Goal: Contribute content

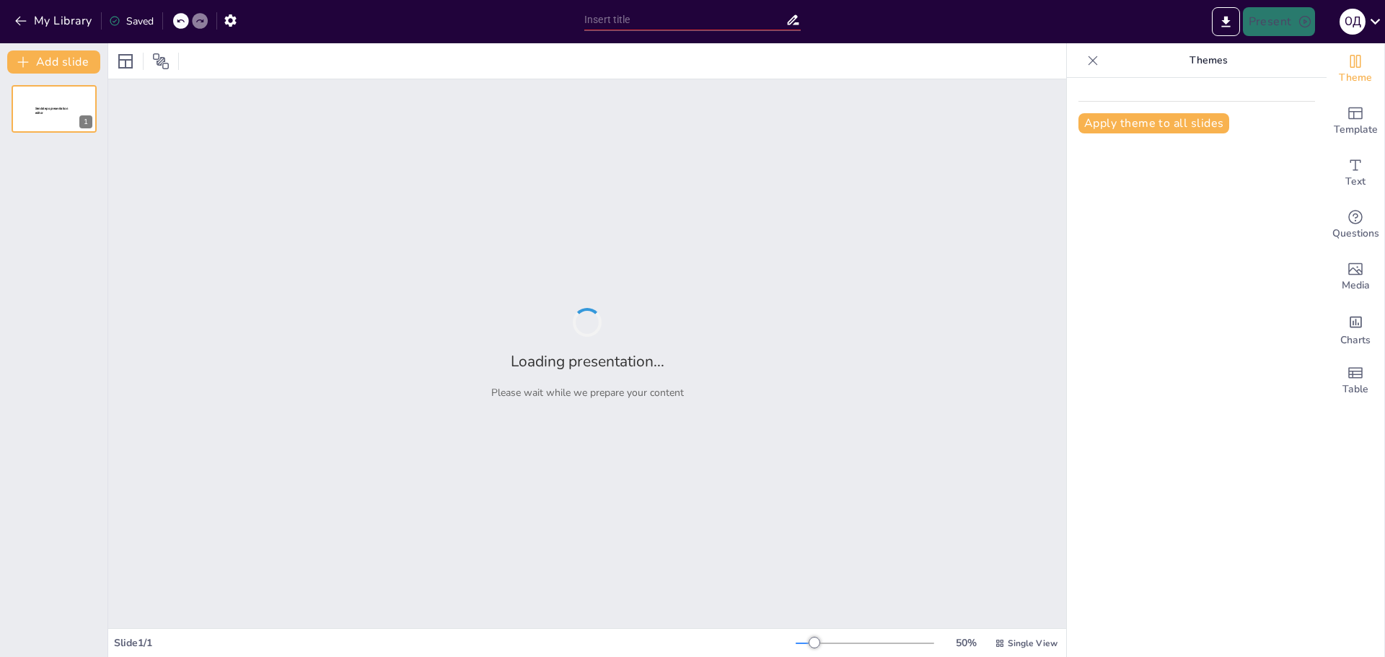
type input "Основні завдання та організація педіатричної служби в [GEOGRAPHIC_DATA]."
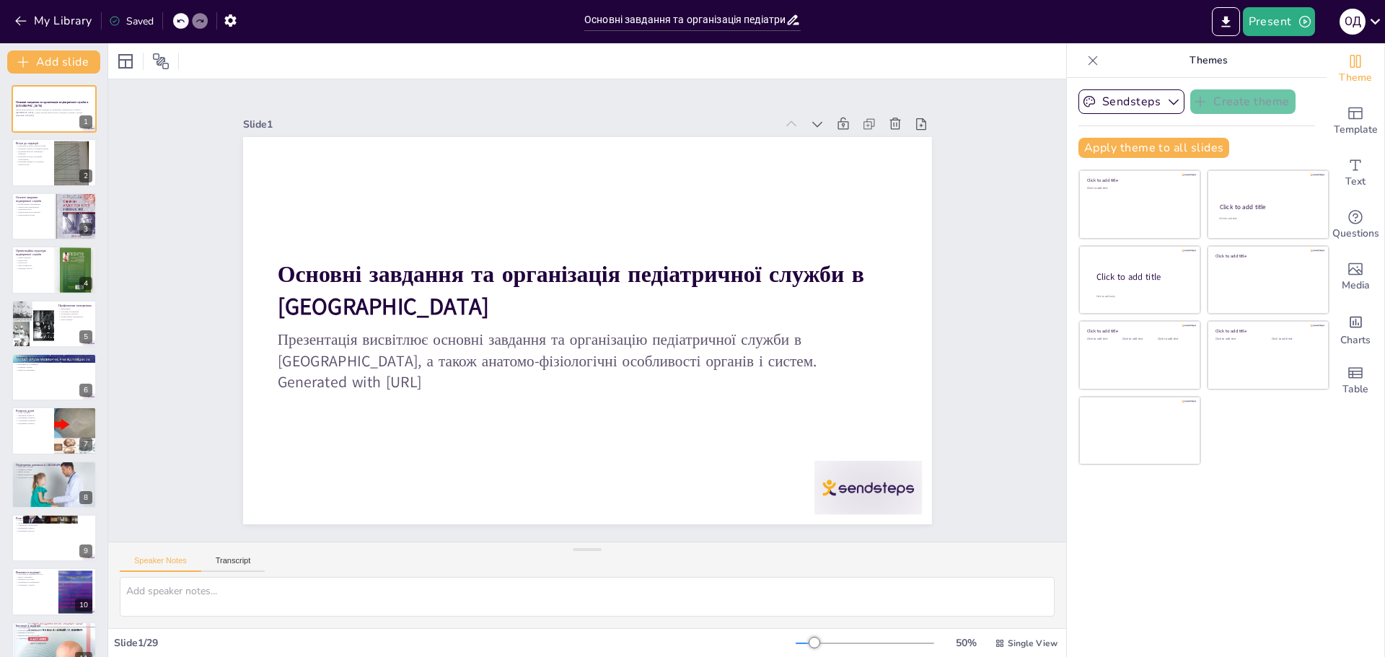
checkbox input "true"
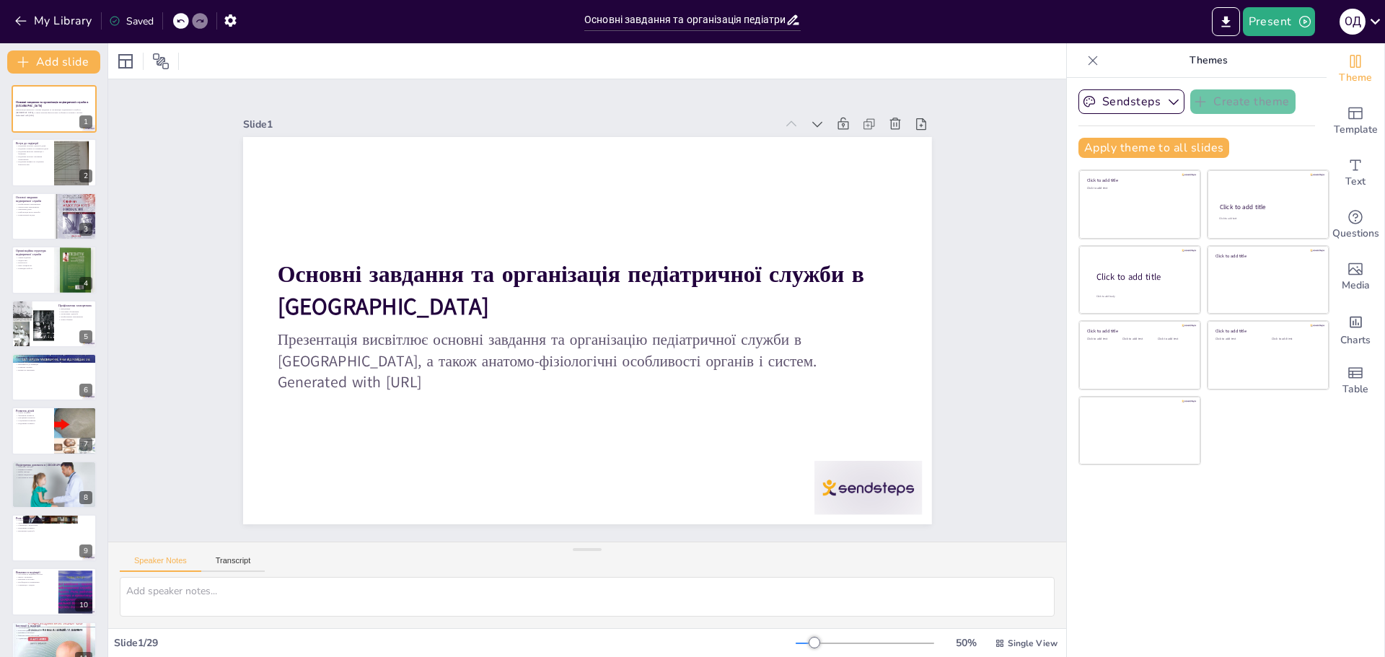
checkbox input "true"
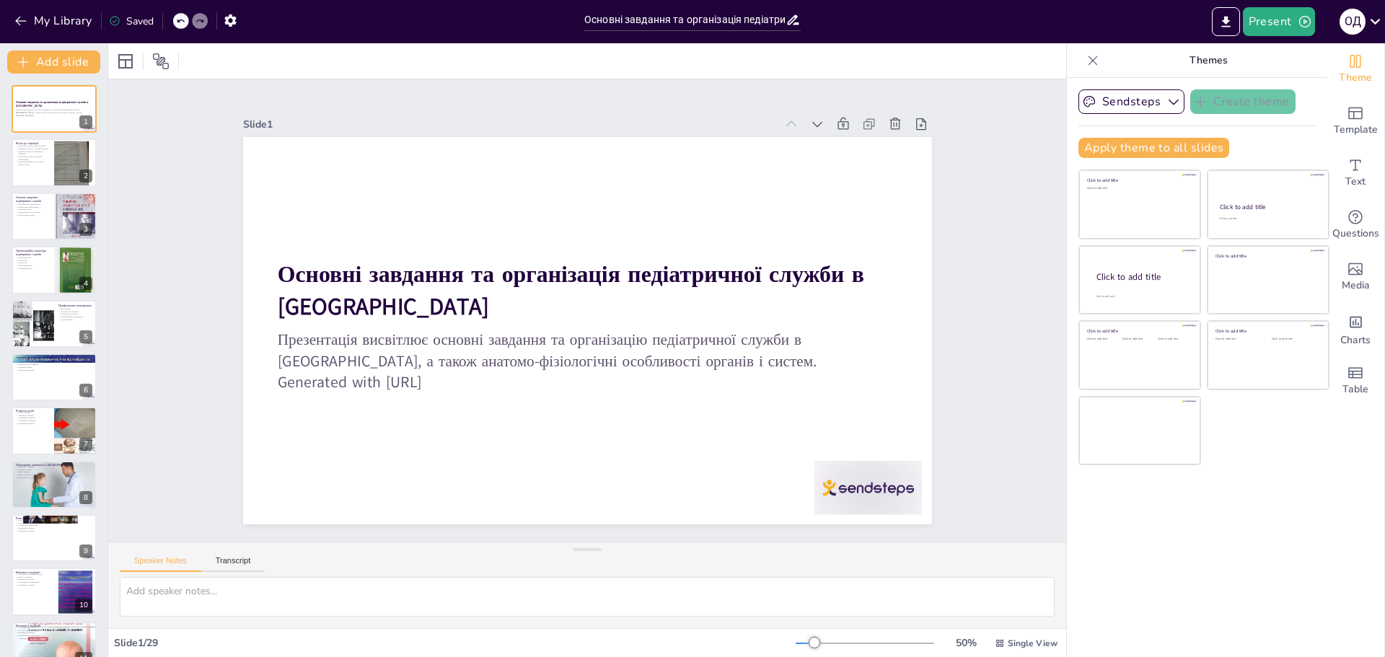
checkbox input "true"
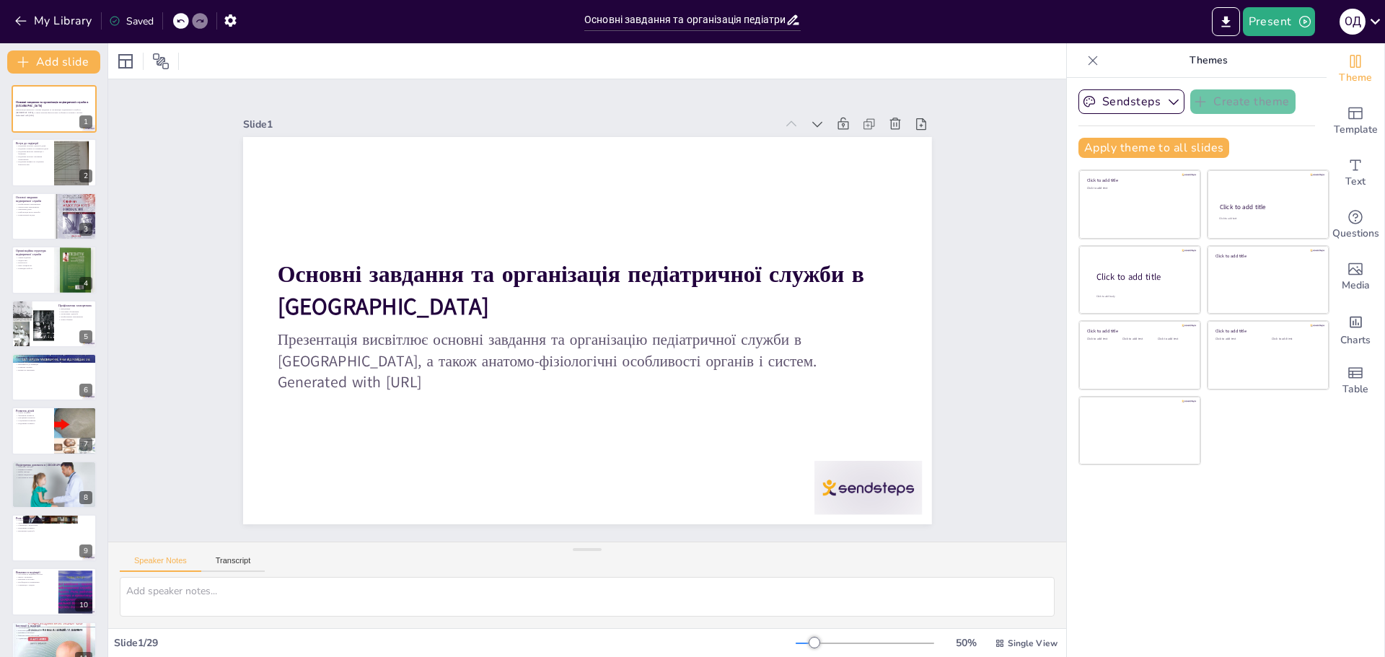
checkbox input "true"
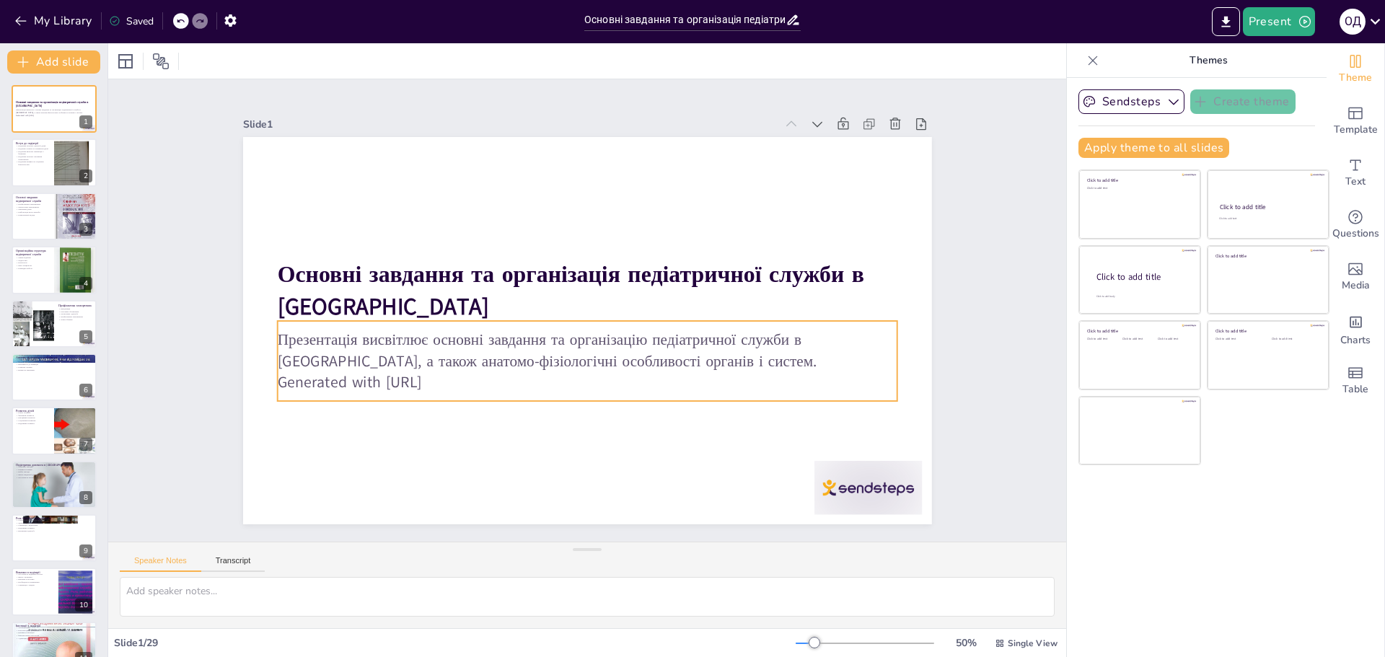
checkbox input "true"
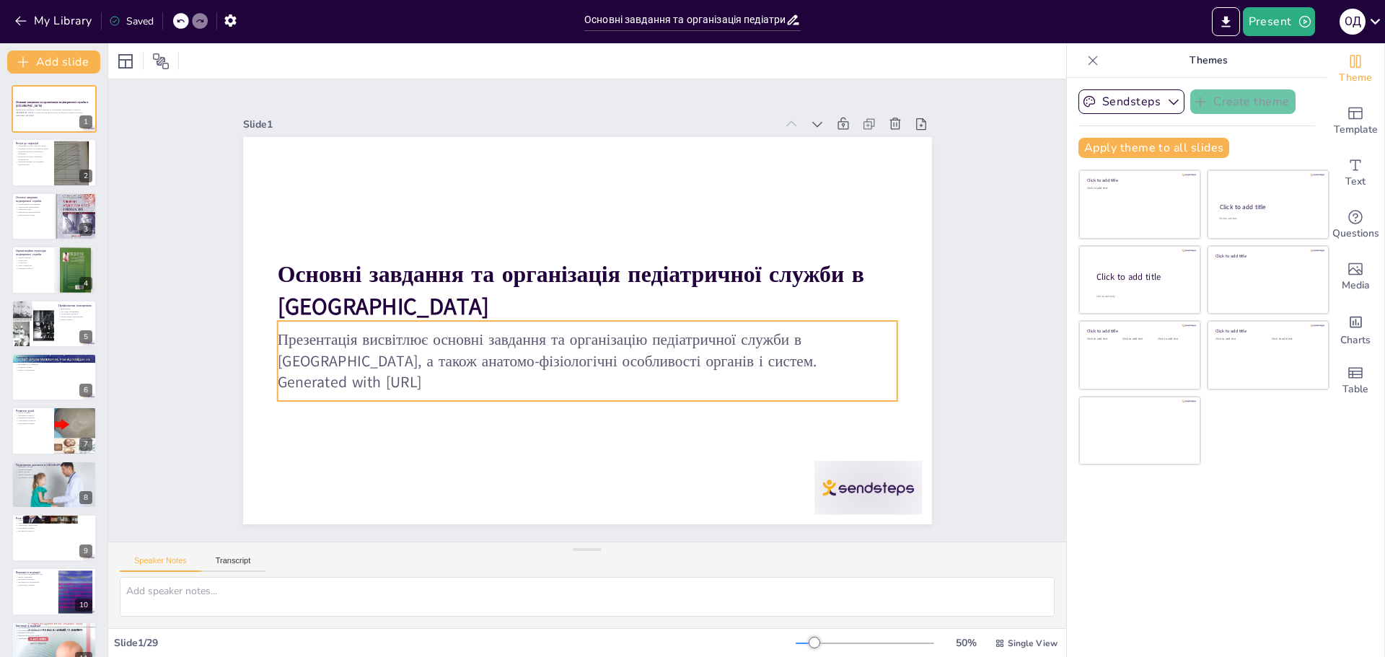
checkbox input "true"
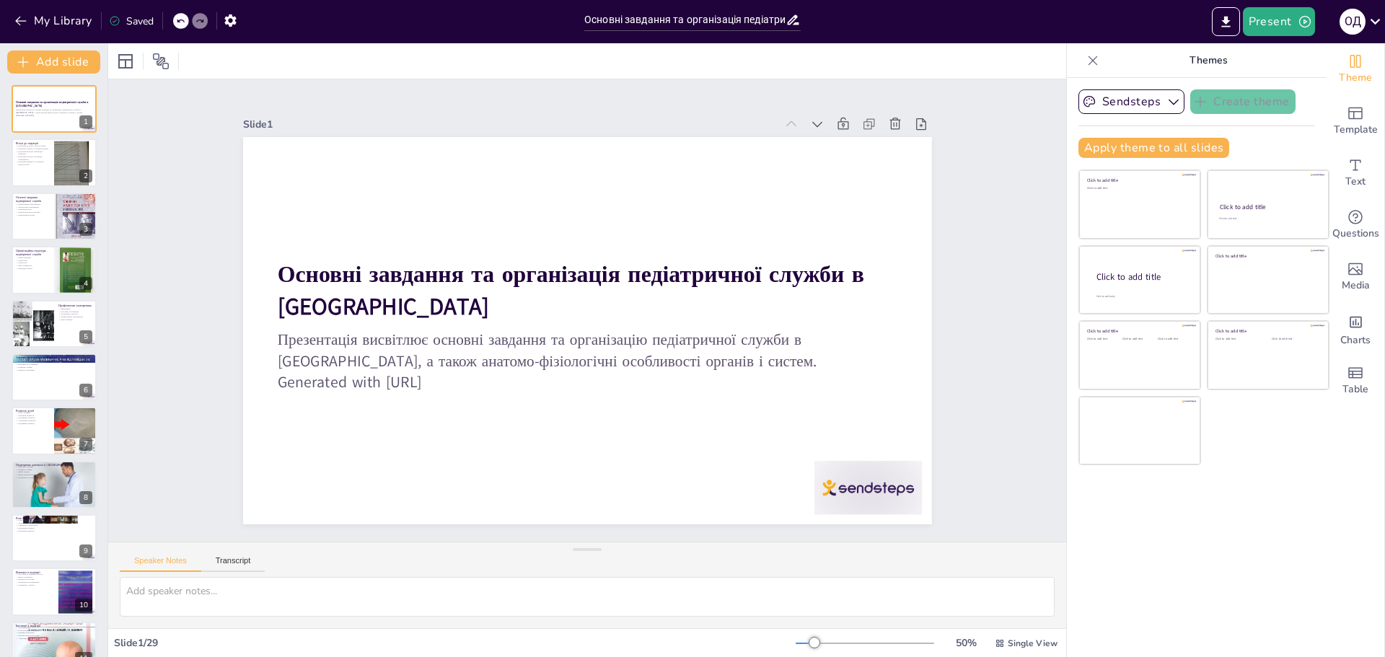
checkbox input "true"
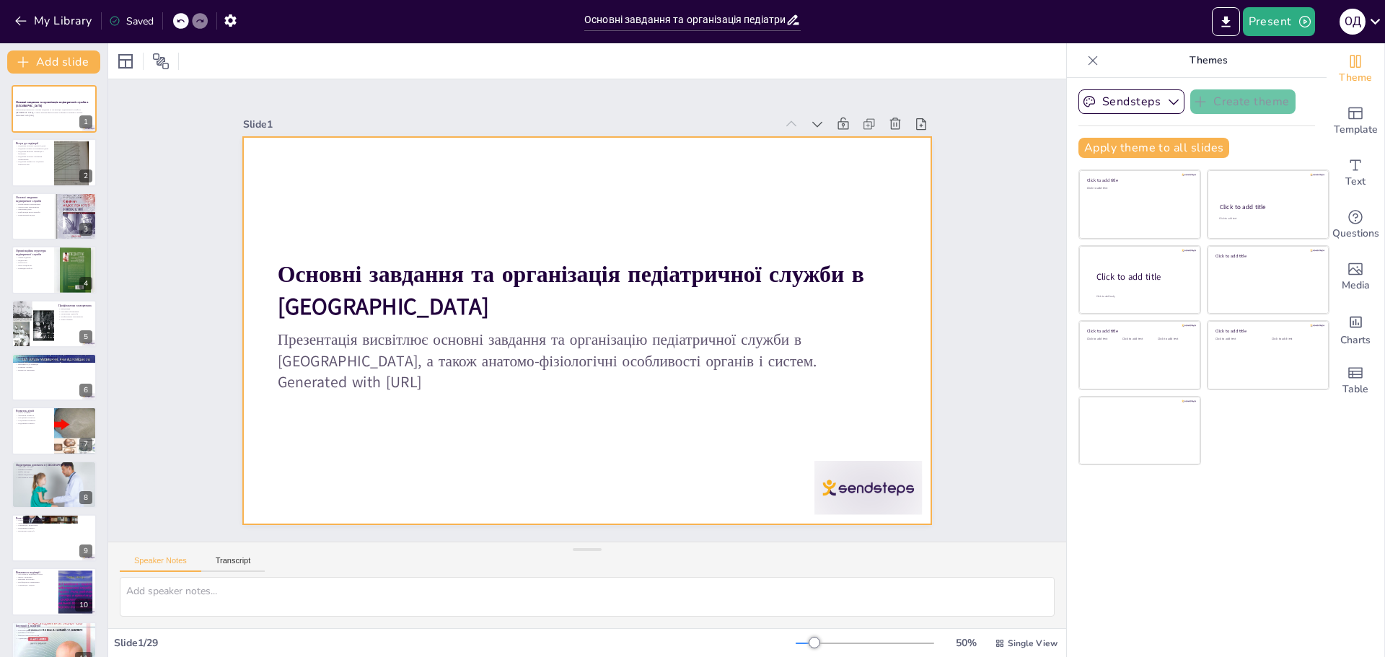
checkbox input "true"
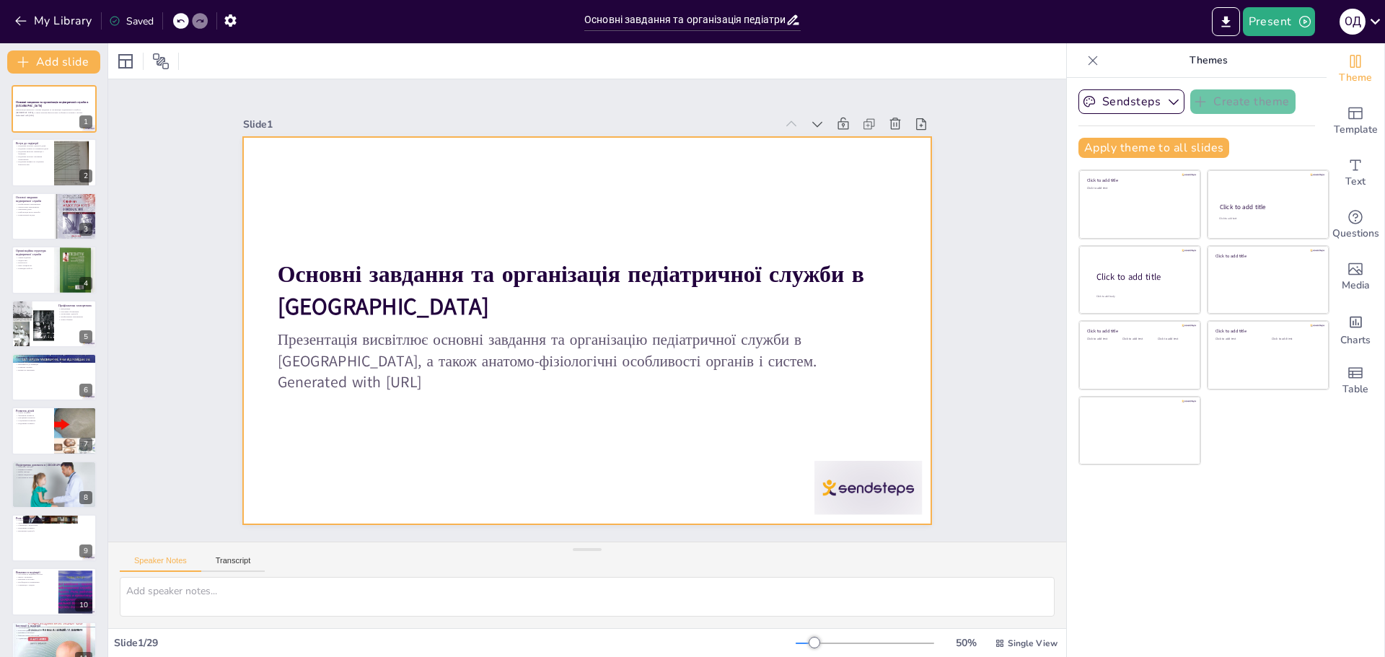
checkbox input "true"
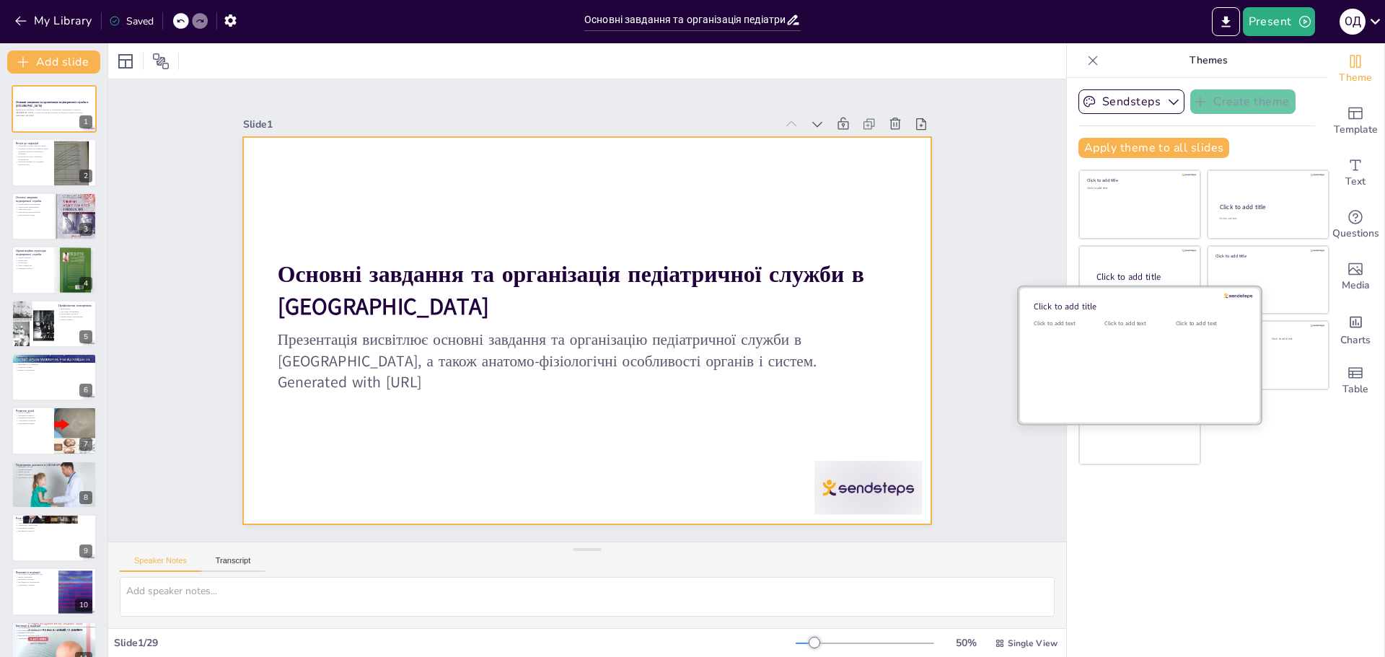
checkbox input "true"
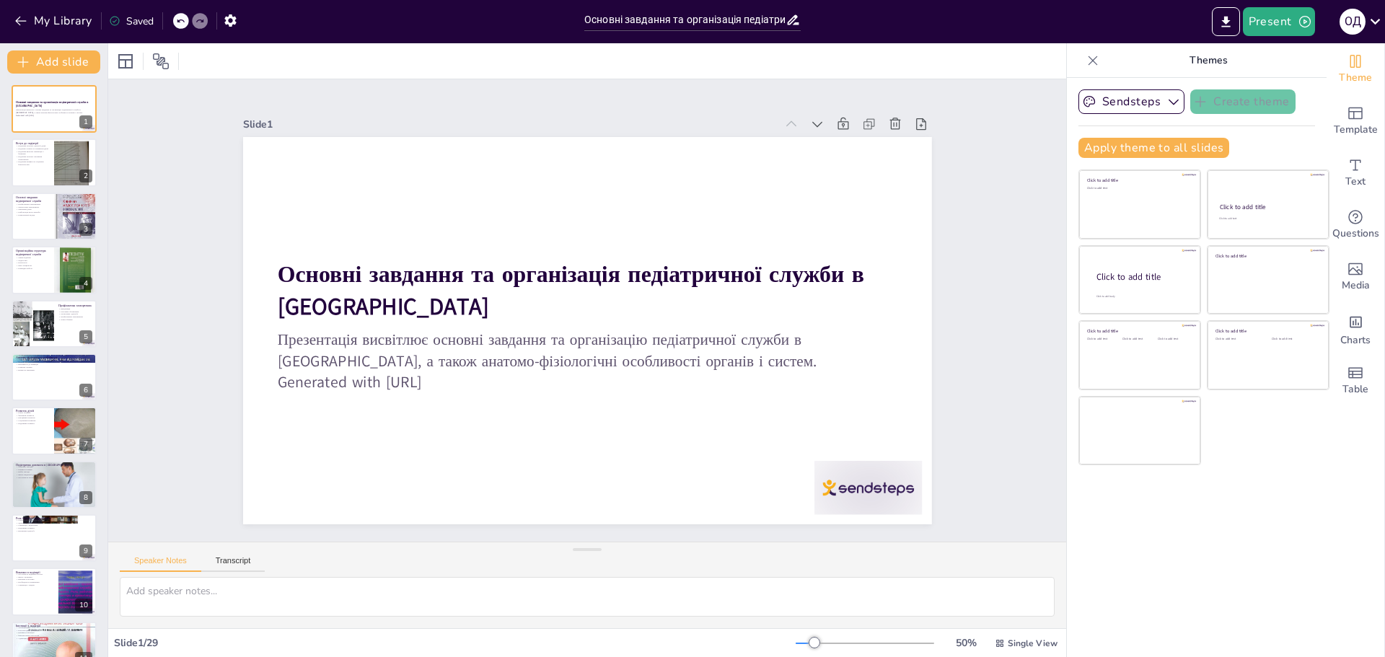
checkbox input "true"
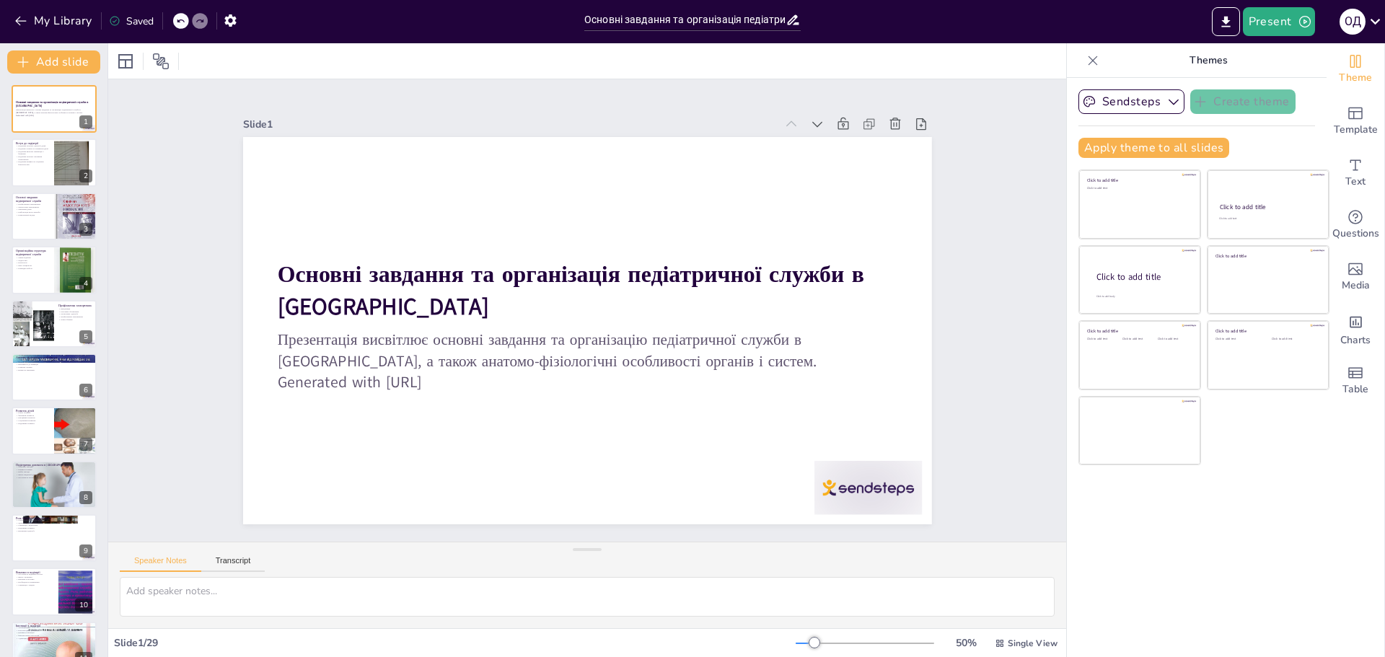
checkbox input "true"
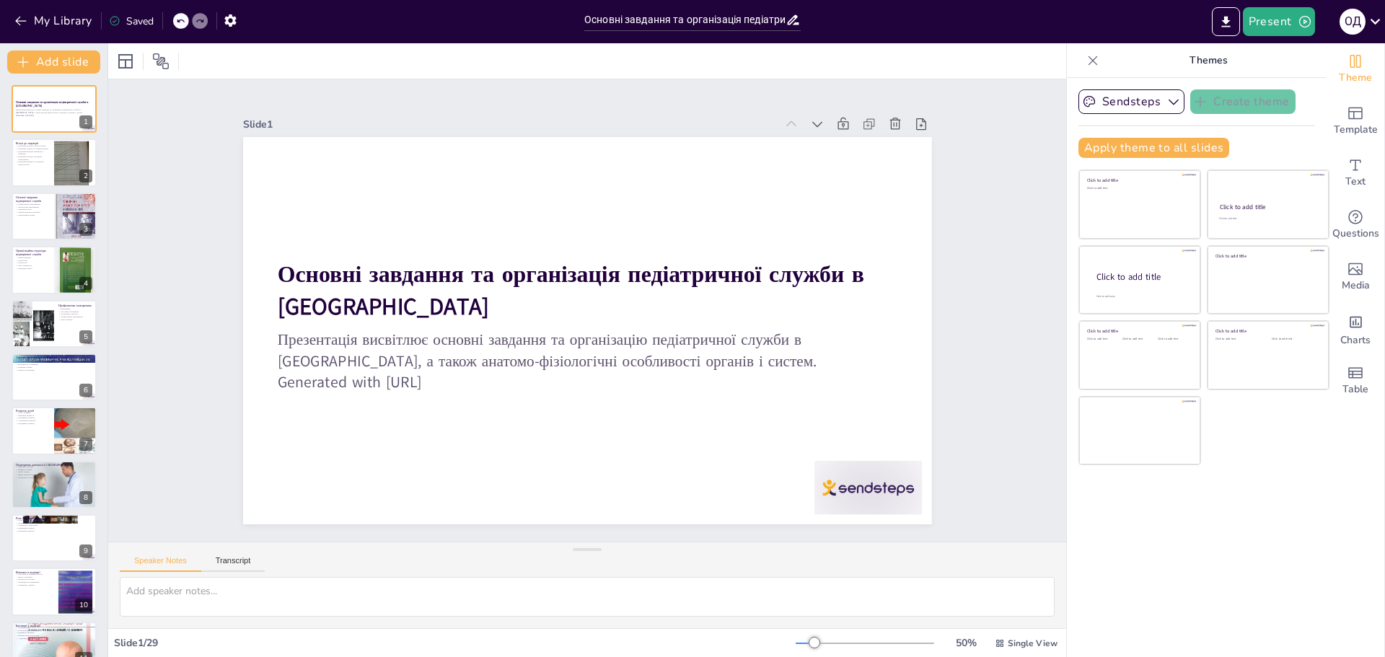
checkbox input "true"
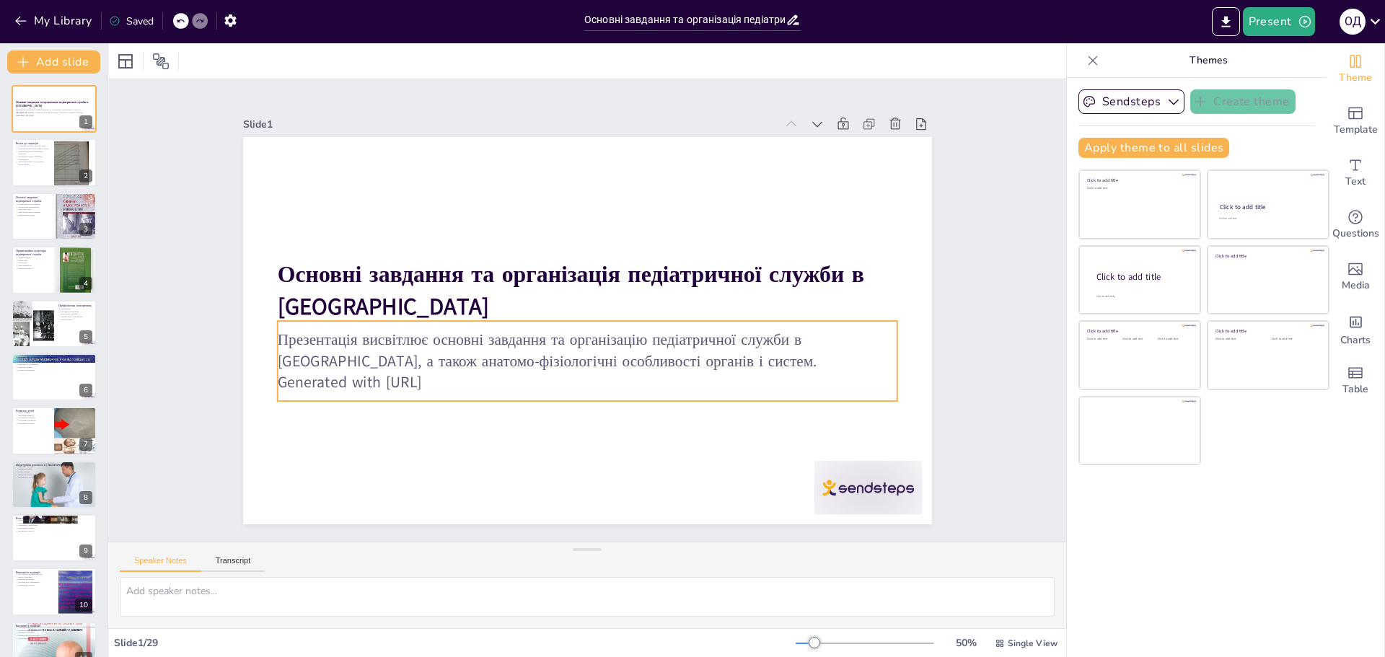
checkbox input "true"
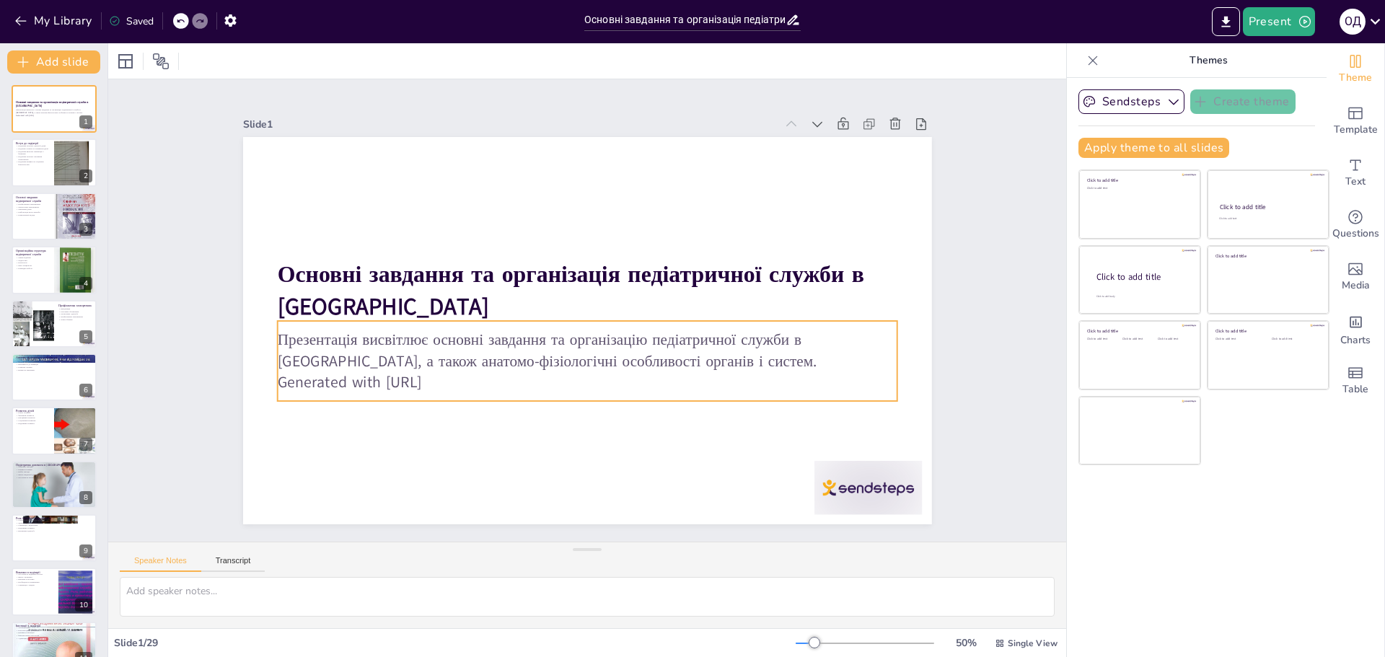
checkbox input "true"
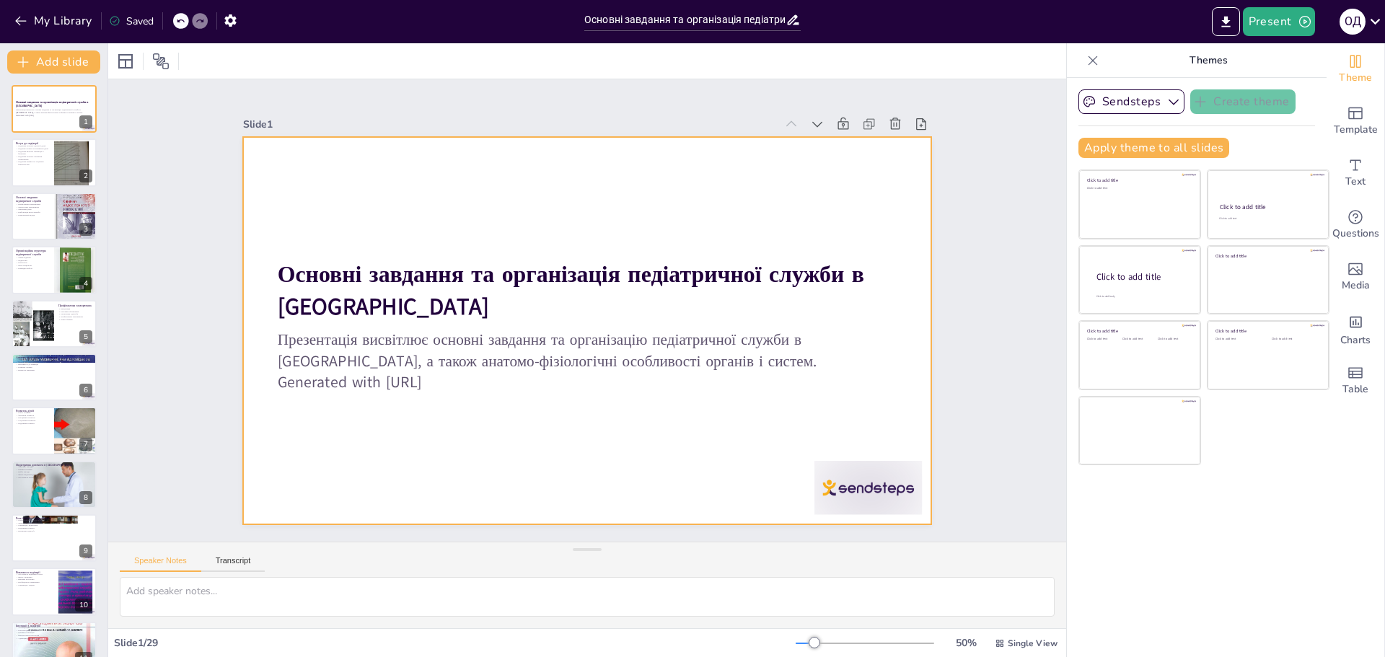
checkbox input "true"
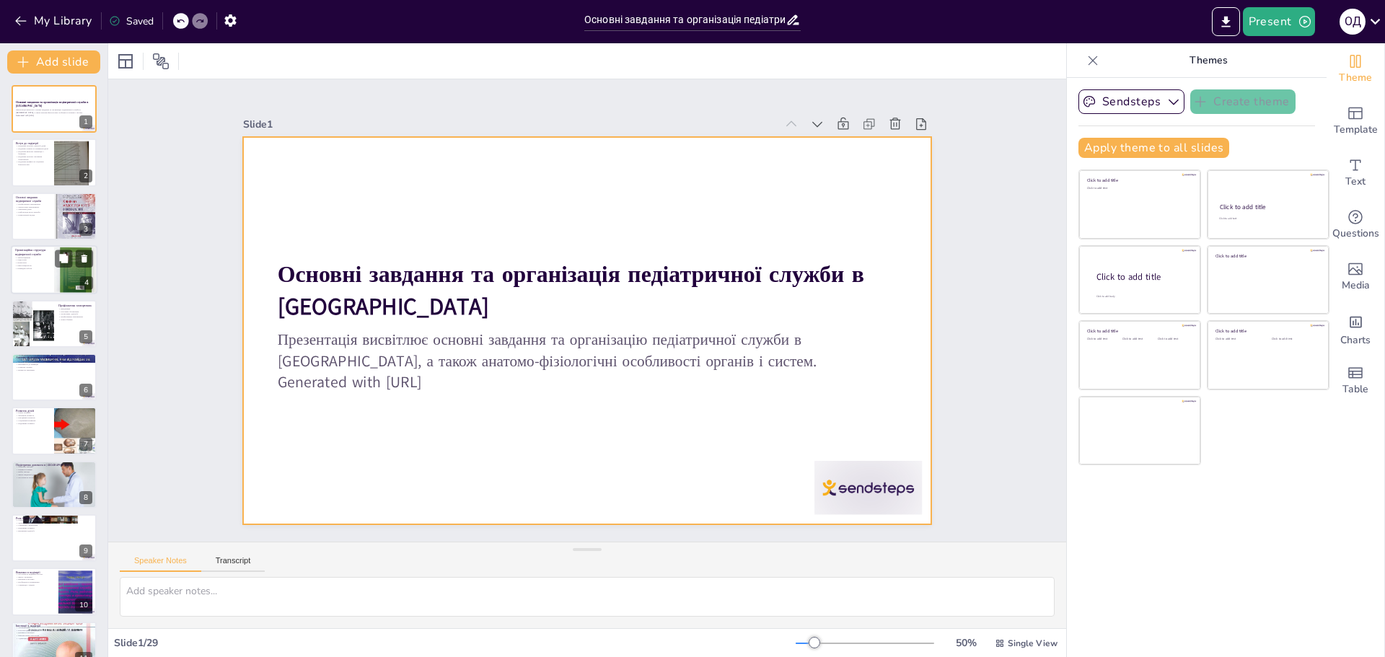
checkbox input "true"
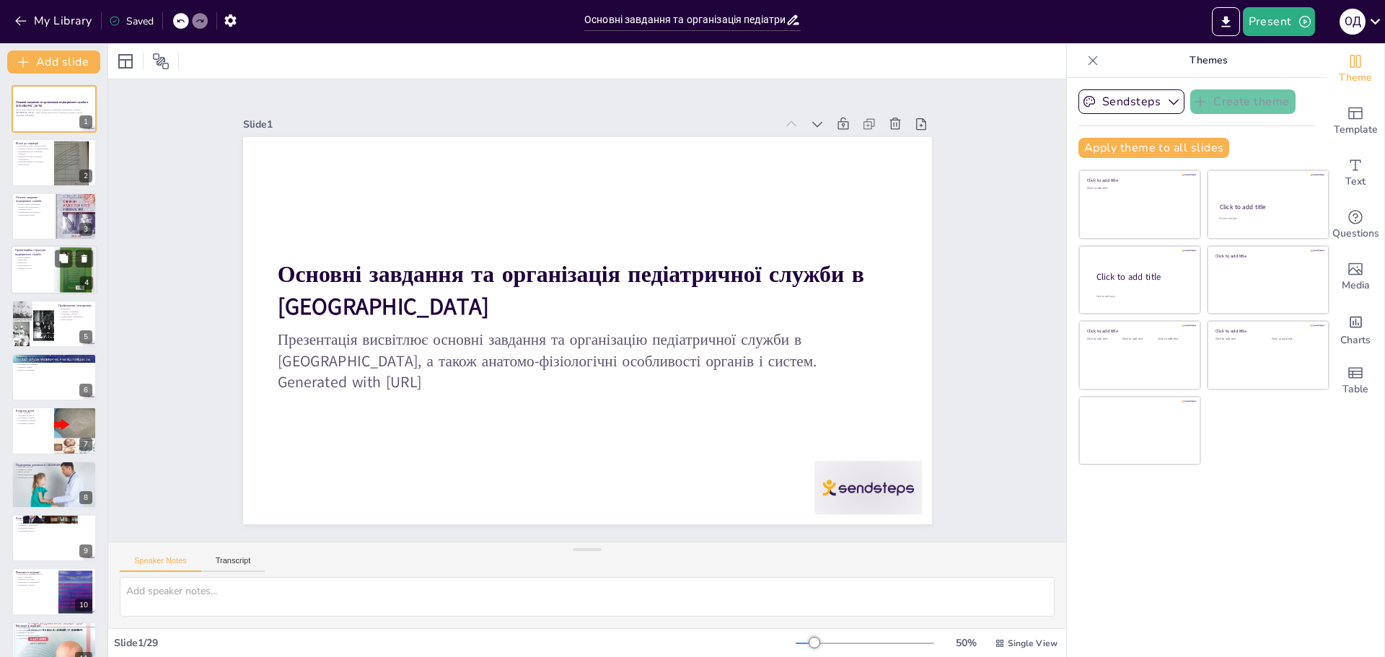
checkbox input "true"
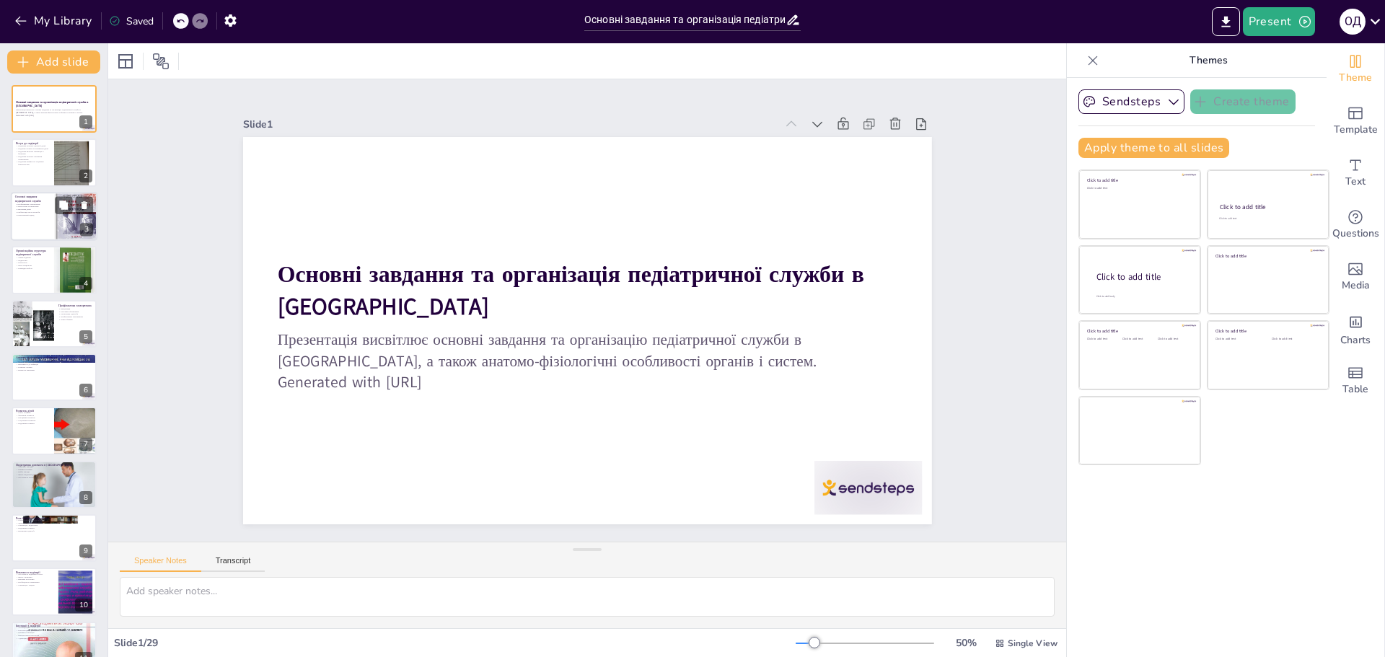
checkbox input "true"
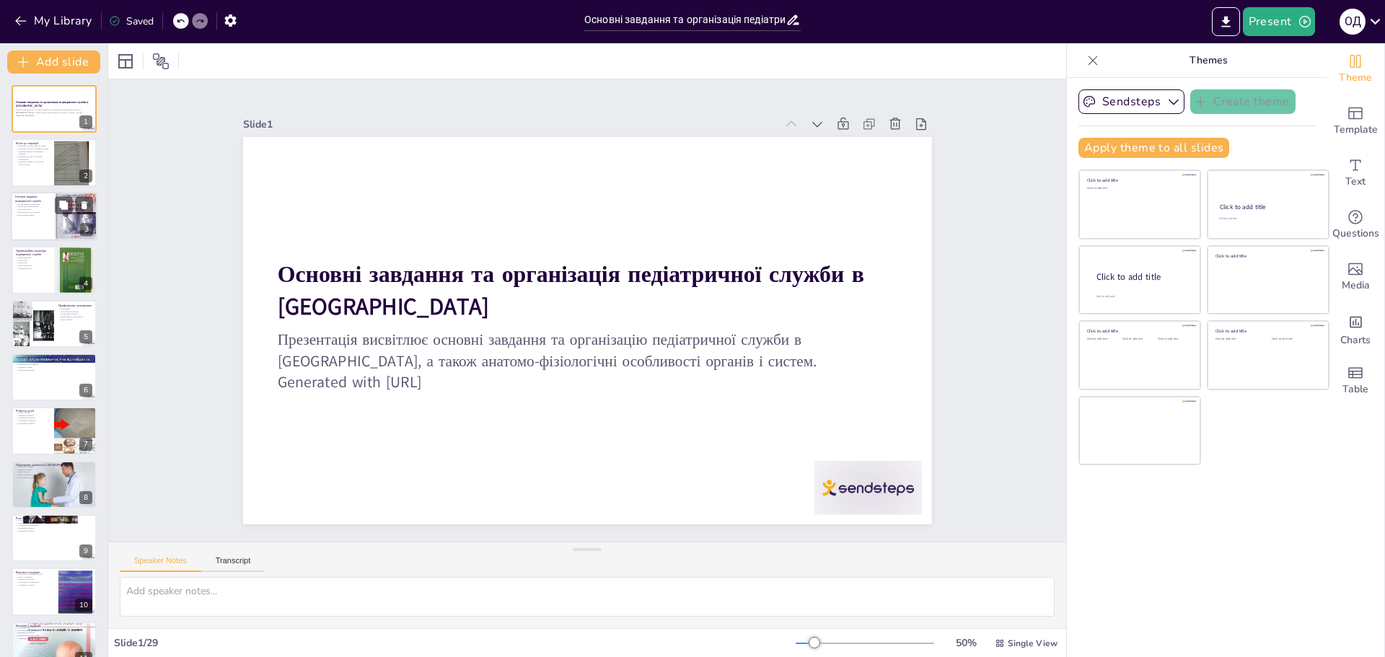
checkbox input "true"
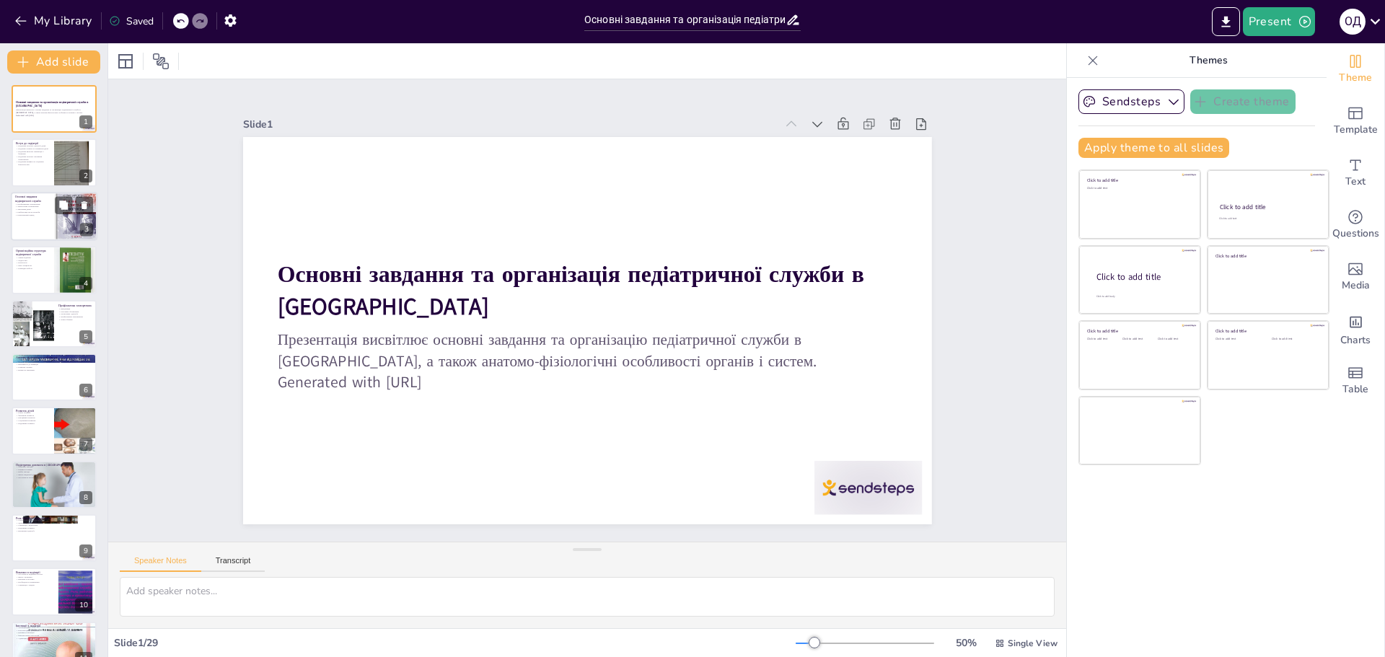
checkbox input "true"
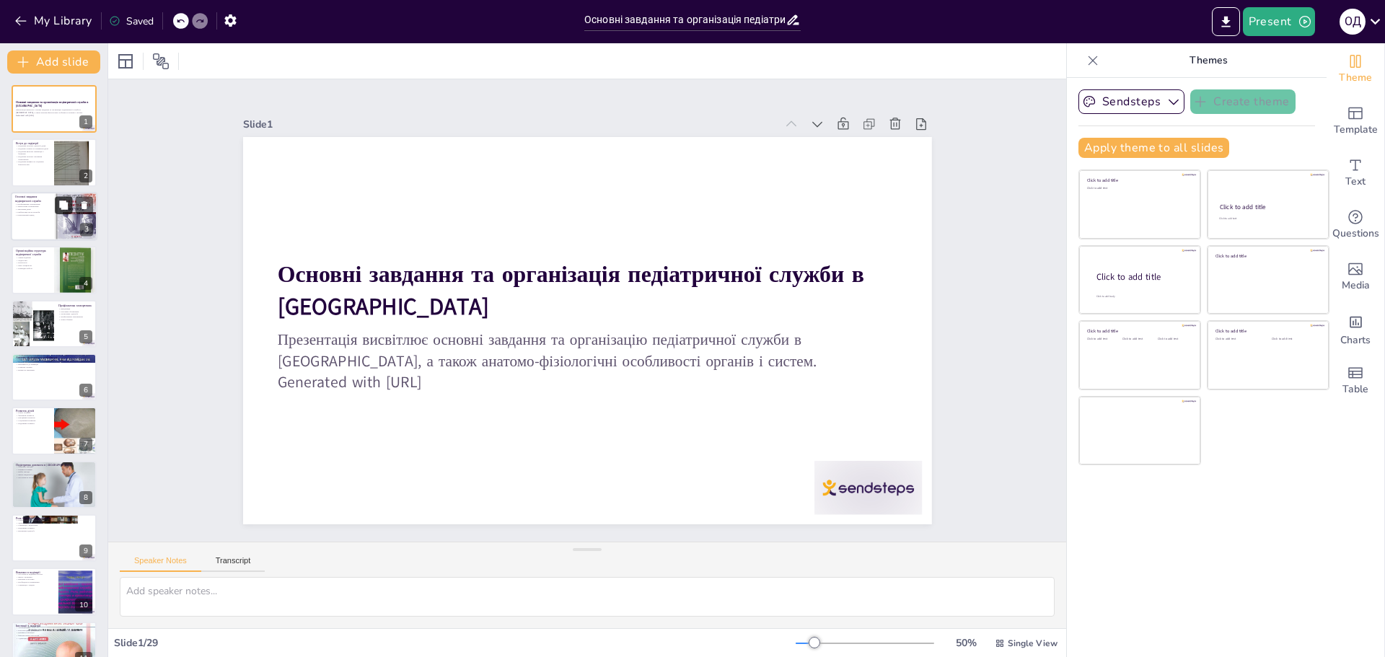
checkbox input "true"
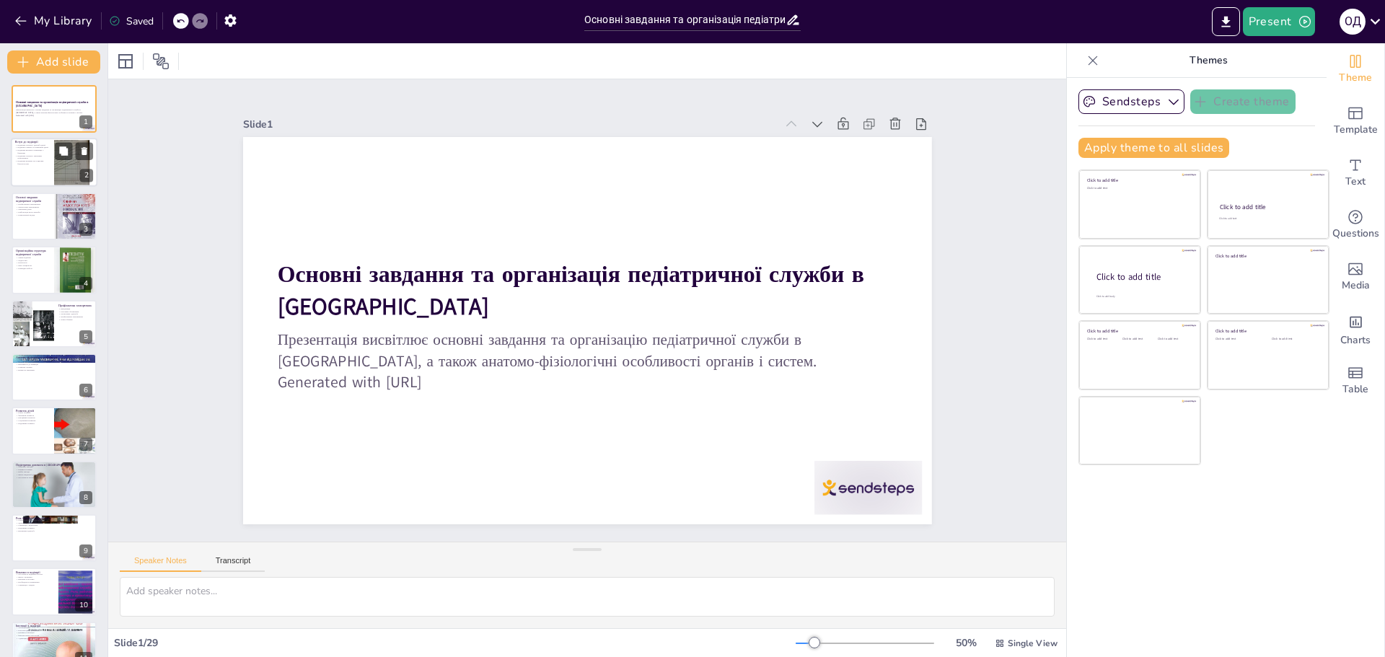
click at [59, 211] on button at bounding box center [63, 205] width 17 height 17
type textarea "Профілактика є ключовим завданням, оскільки запобігання захворюванню завжди кра…"
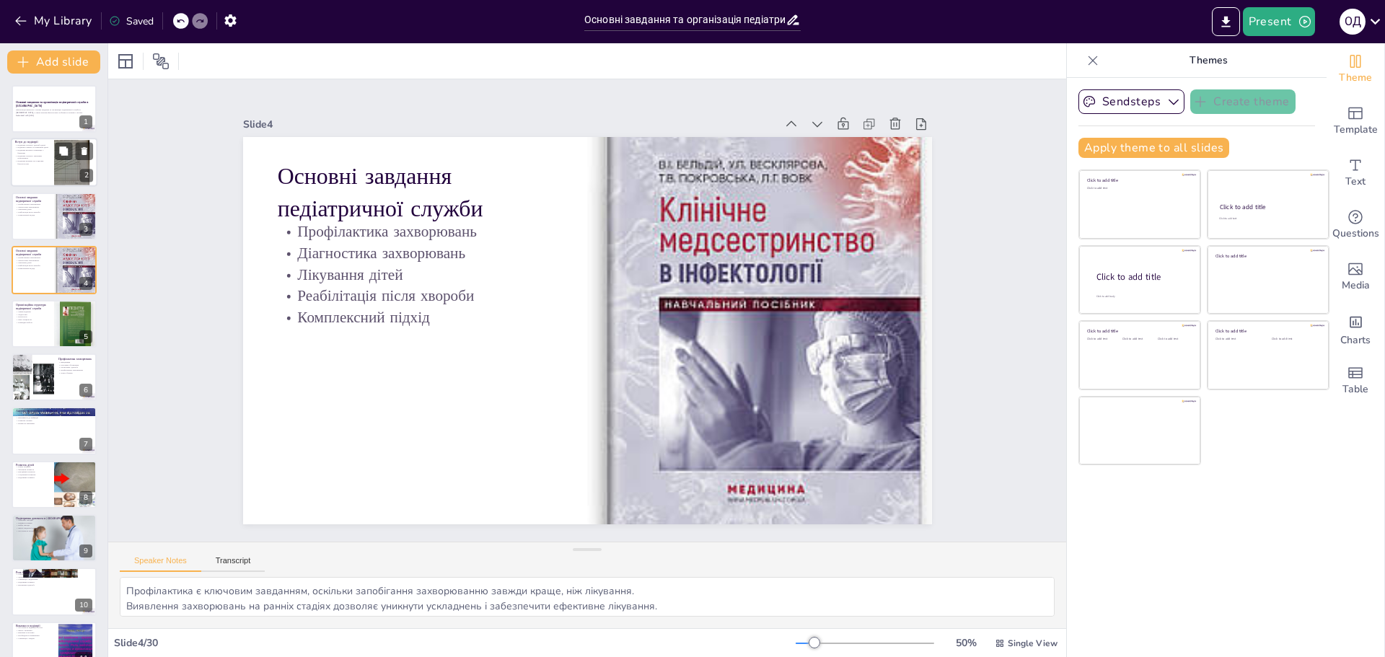
checkbox input "true"
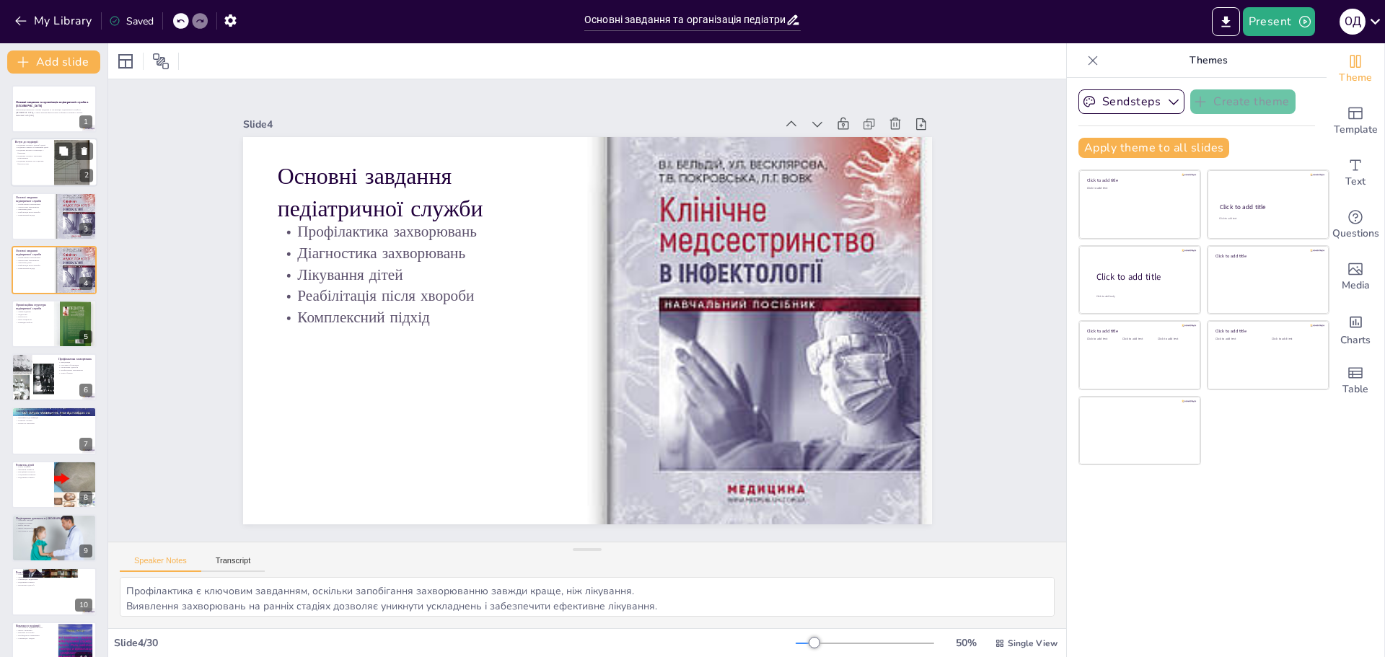
checkbox input "true"
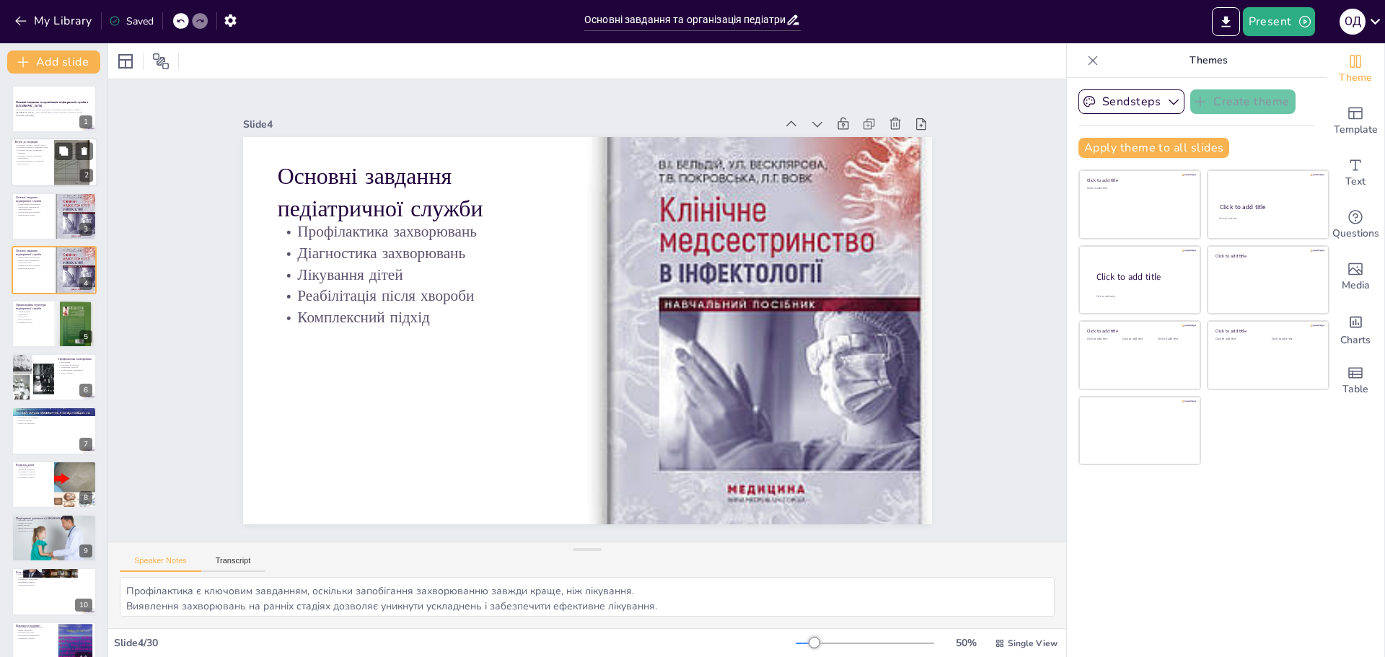
checkbox input "true"
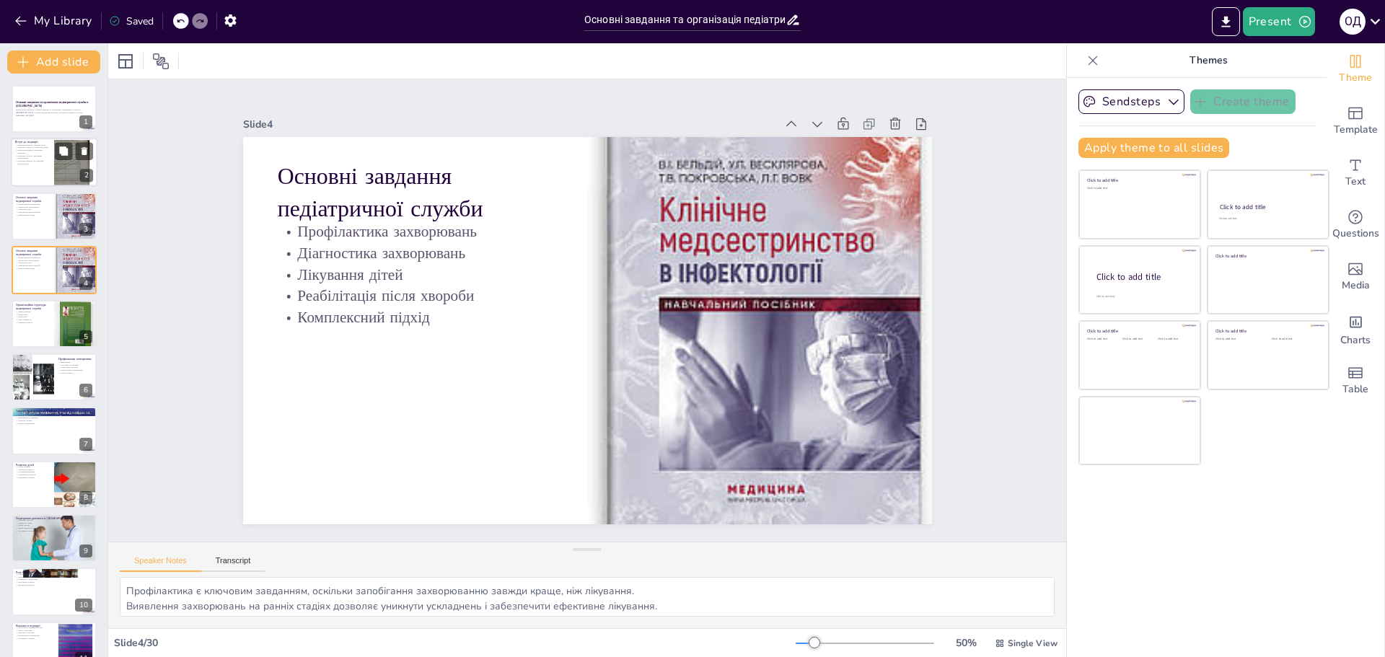
click at [45, 170] on div at bounding box center [54, 162] width 87 height 49
type textarea "Loremipsu d sitametc adipisc elitsedd, eiusmodt inci utlaboreet doloremagn aliq…"
checkbox input "true"
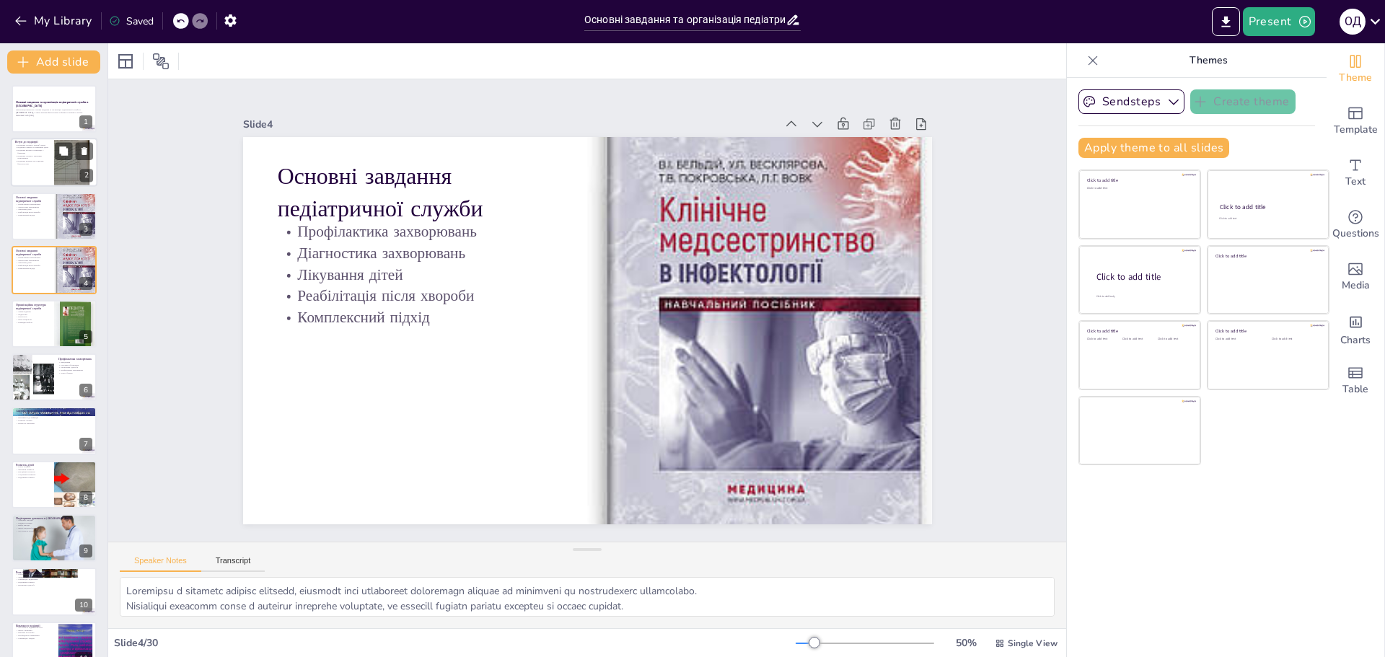
checkbox input "true"
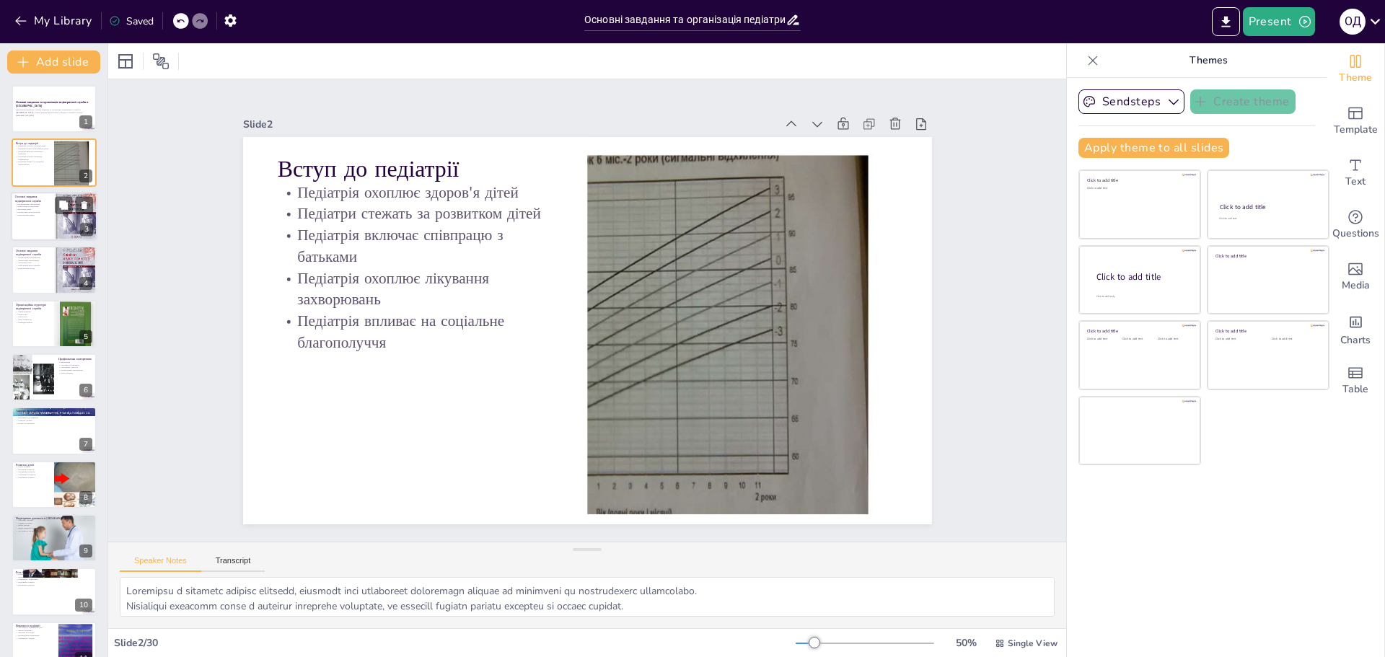
checkbox input "true"
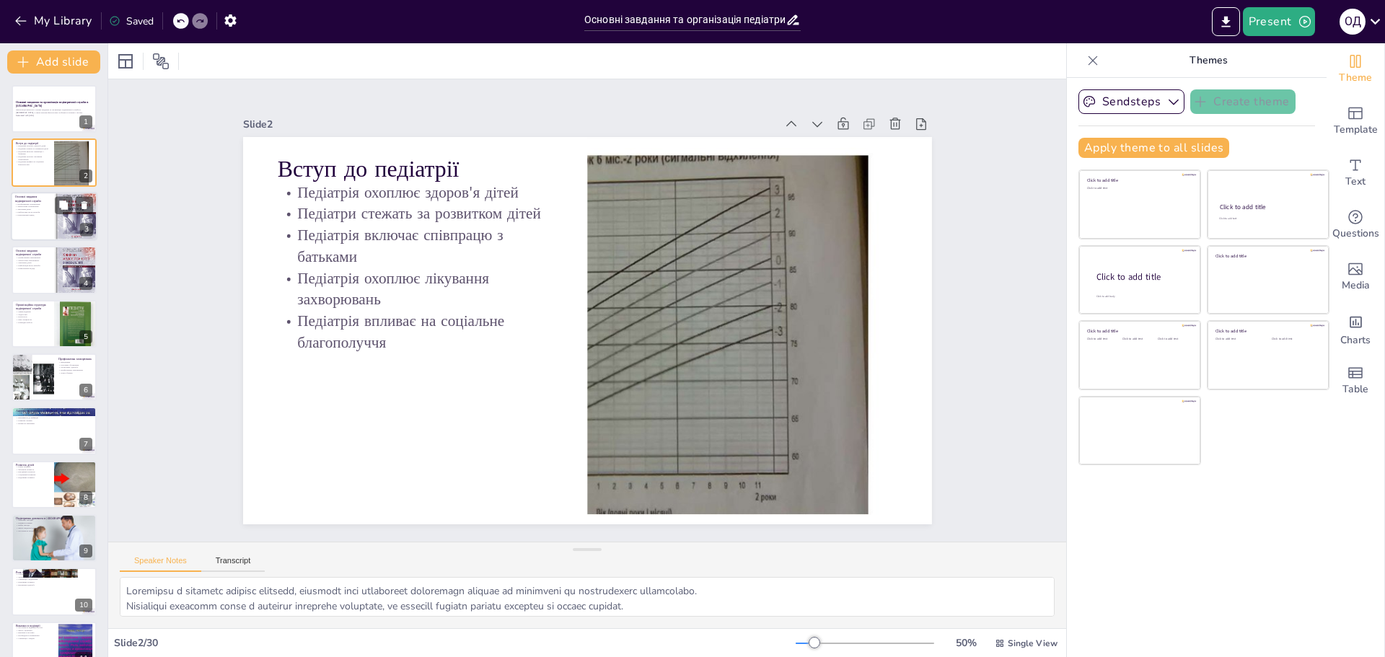
checkbox input "true"
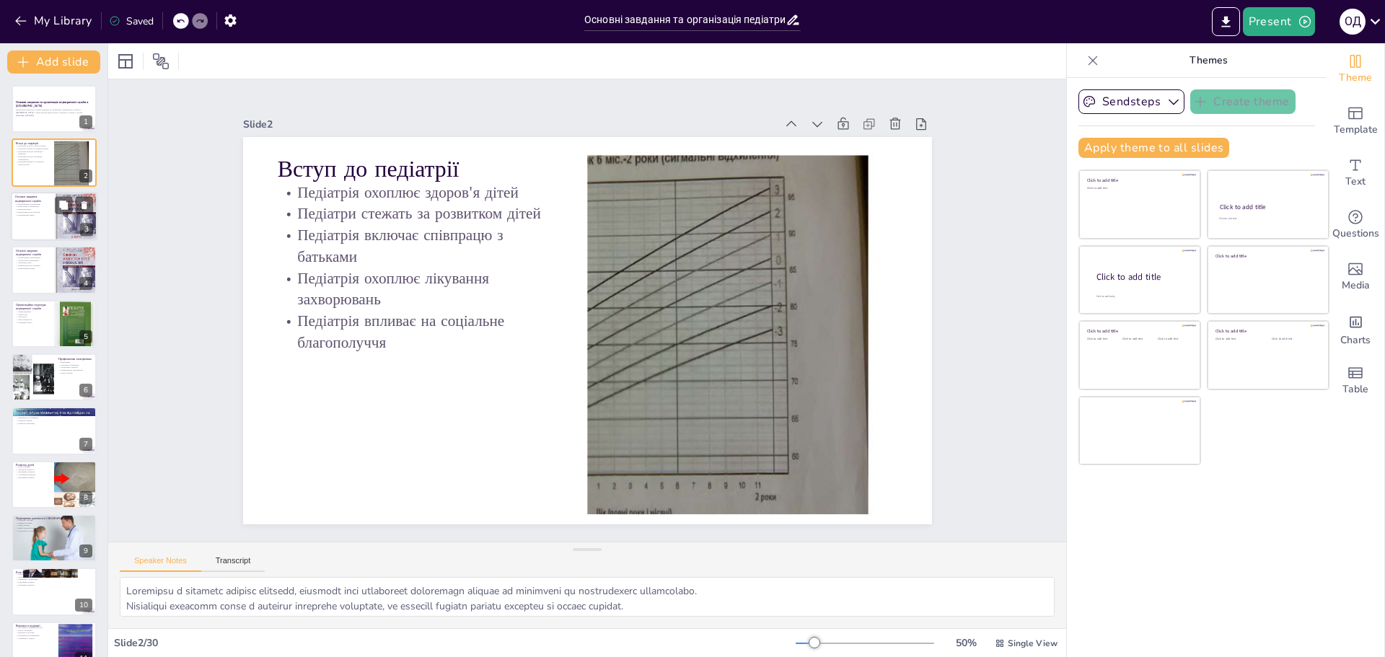
checkbox input "true"
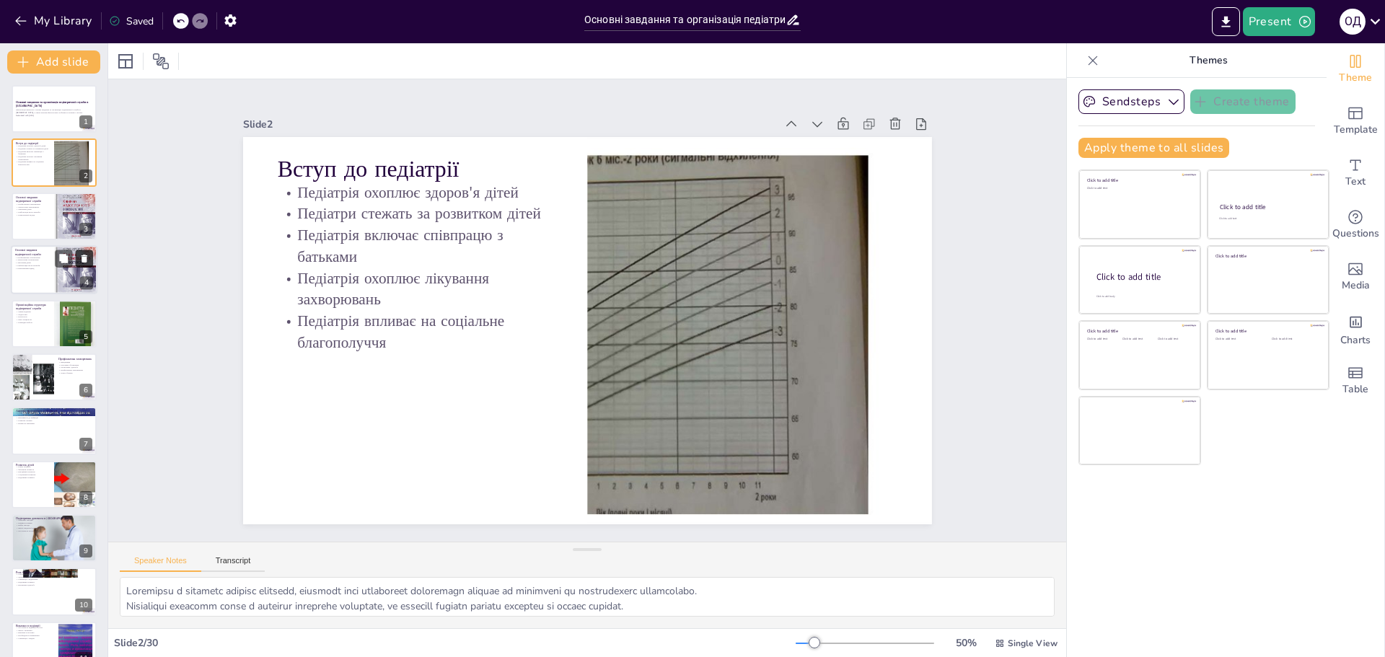
checkbox input "true"
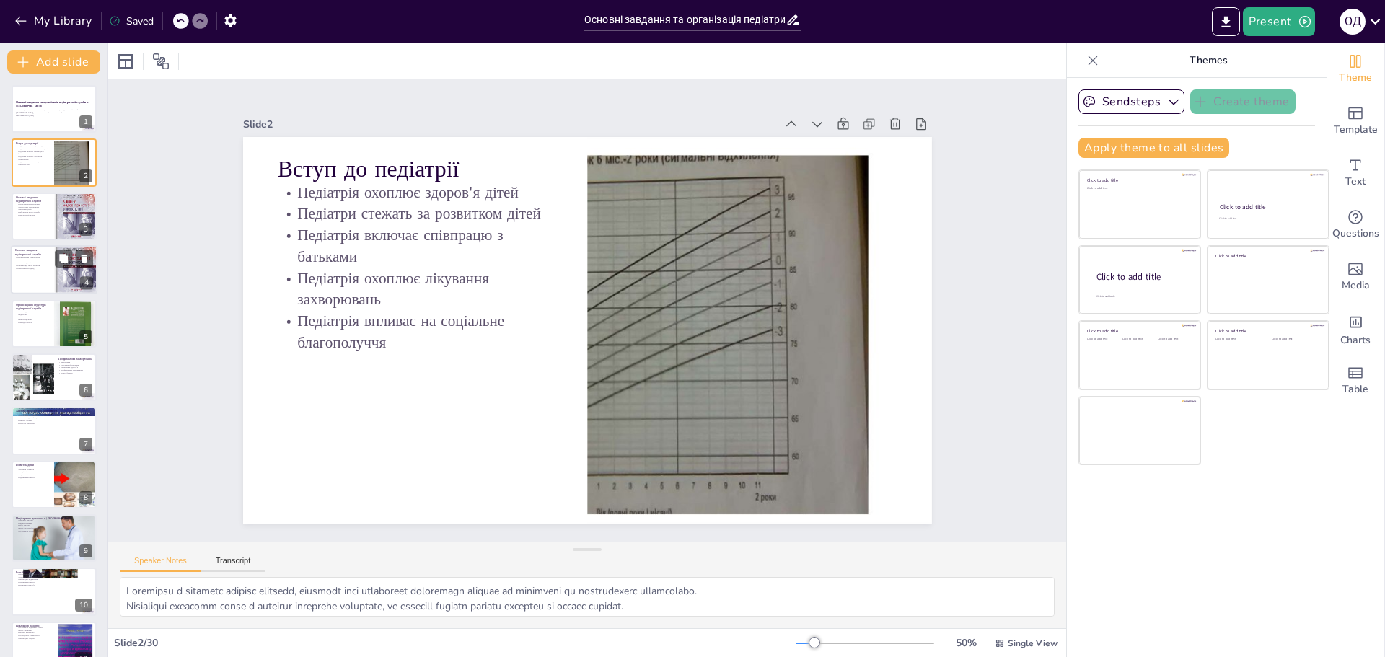
checkbox input "true"
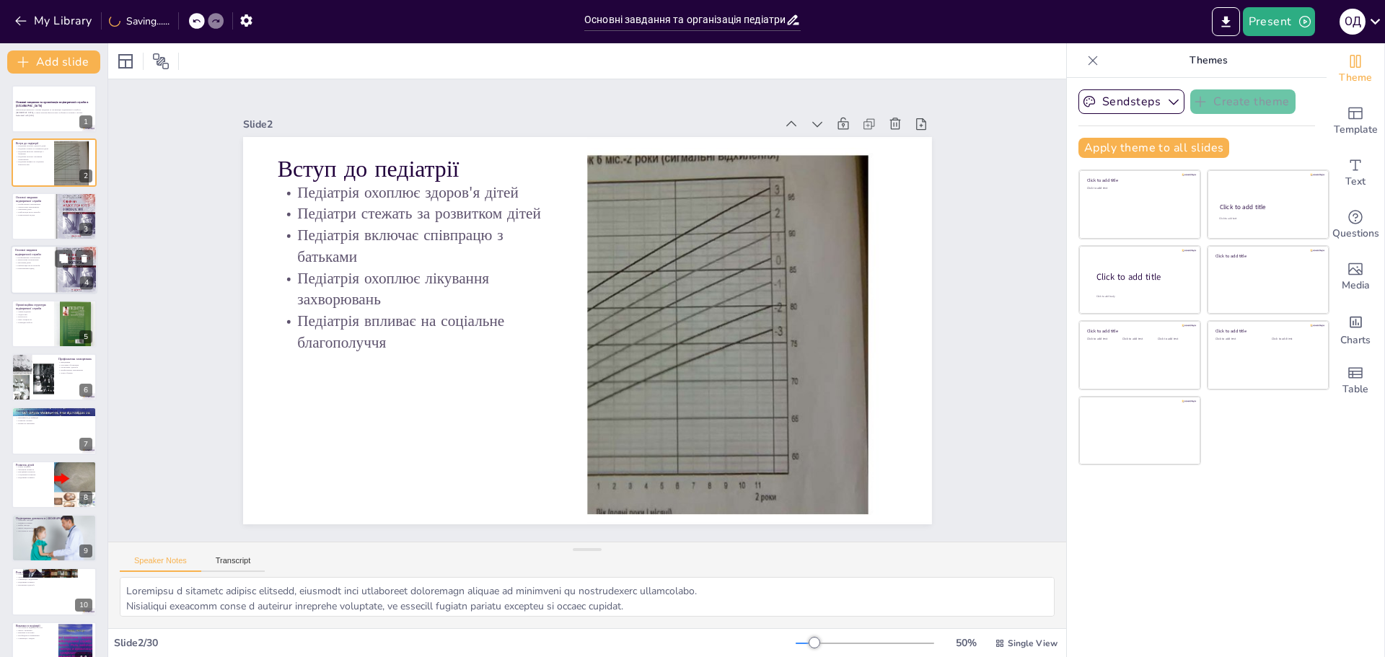
click at [78, 268] on div at bounding box center [75, 269] width 43 height 61
type textarea "Профілактика є ключовим завданням, оскільки запобігання захворюванню завжди кра…"
checkbox input "true"
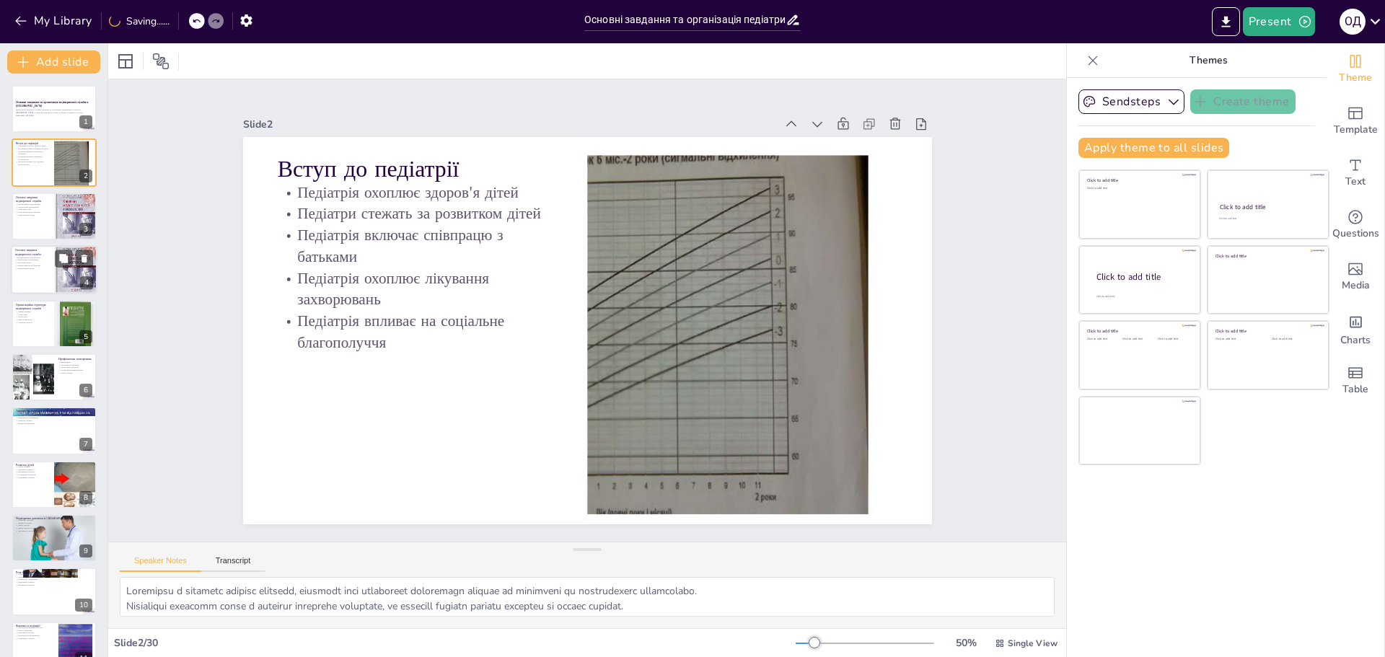
checkbox input "true"
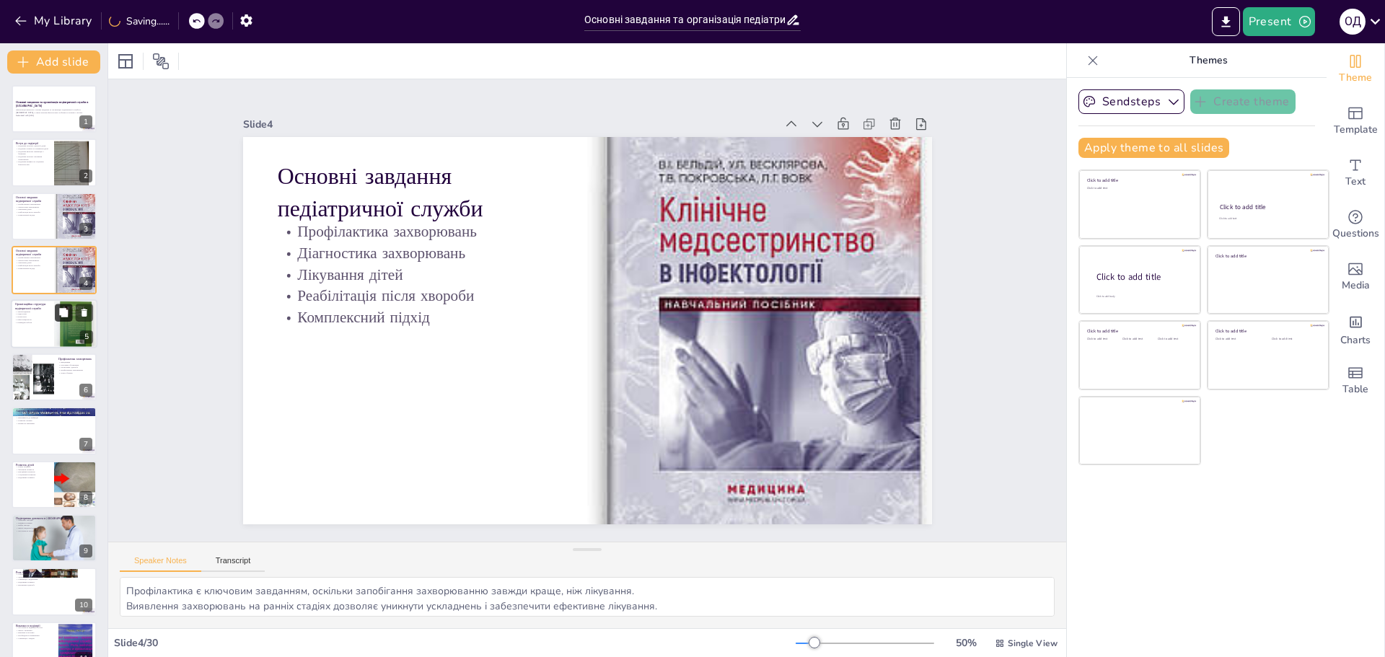
checkbox input "true"
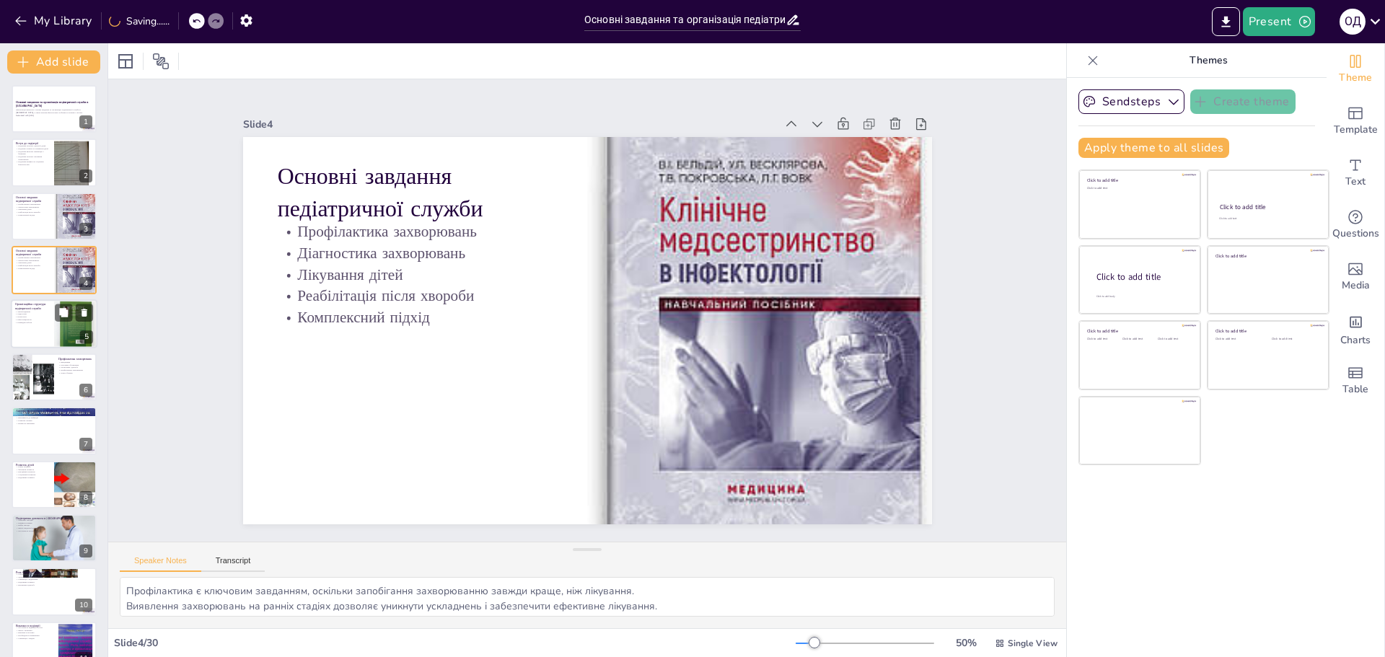
checkbox input "true"
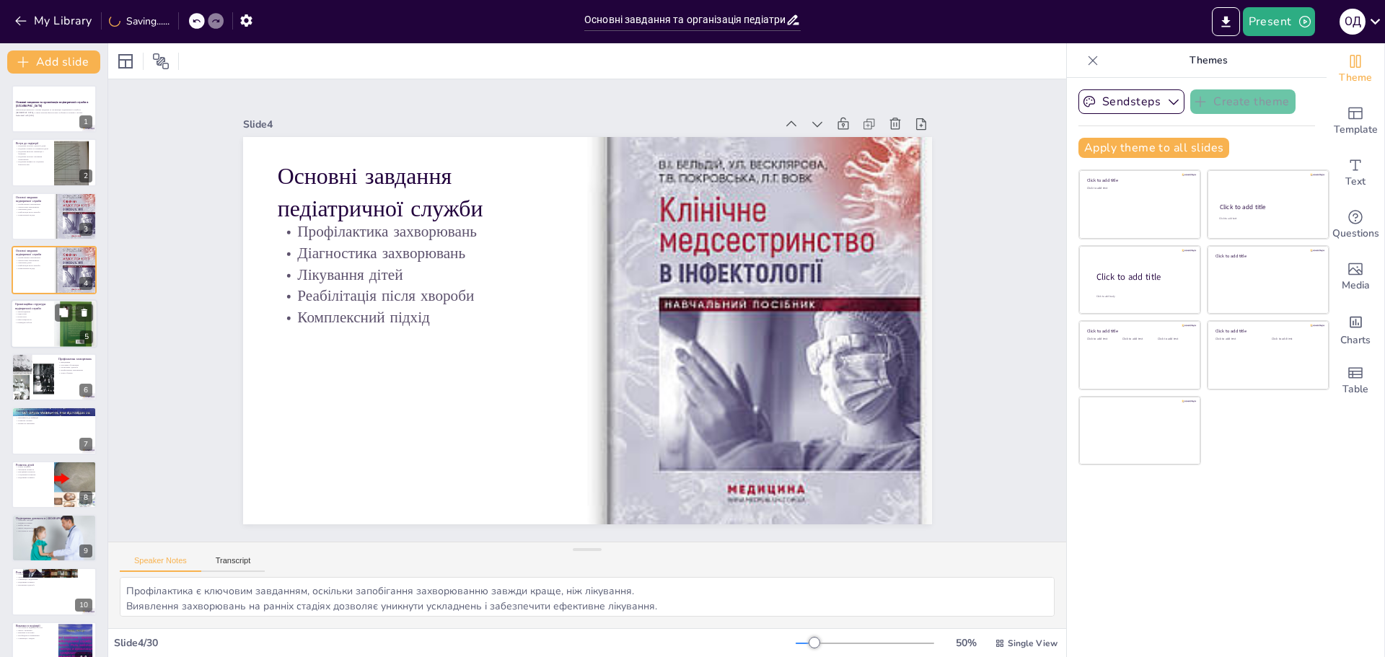
click at [64, 325] on div at bounding box center [75, 323] width 49 height 49
type textarea "Лікарі-педіатри є центральною фігурою в організації медичної допомоги дітям, ос…"
checkbox input "true"
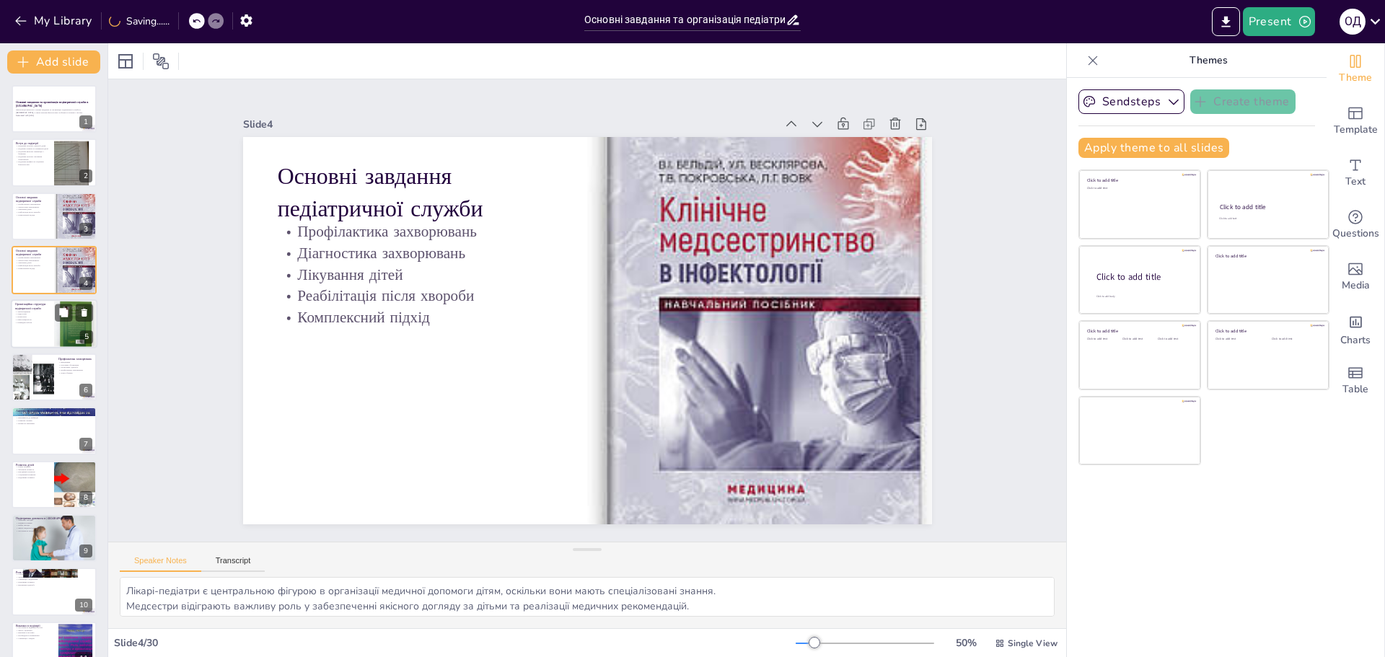
checkbox input "true"
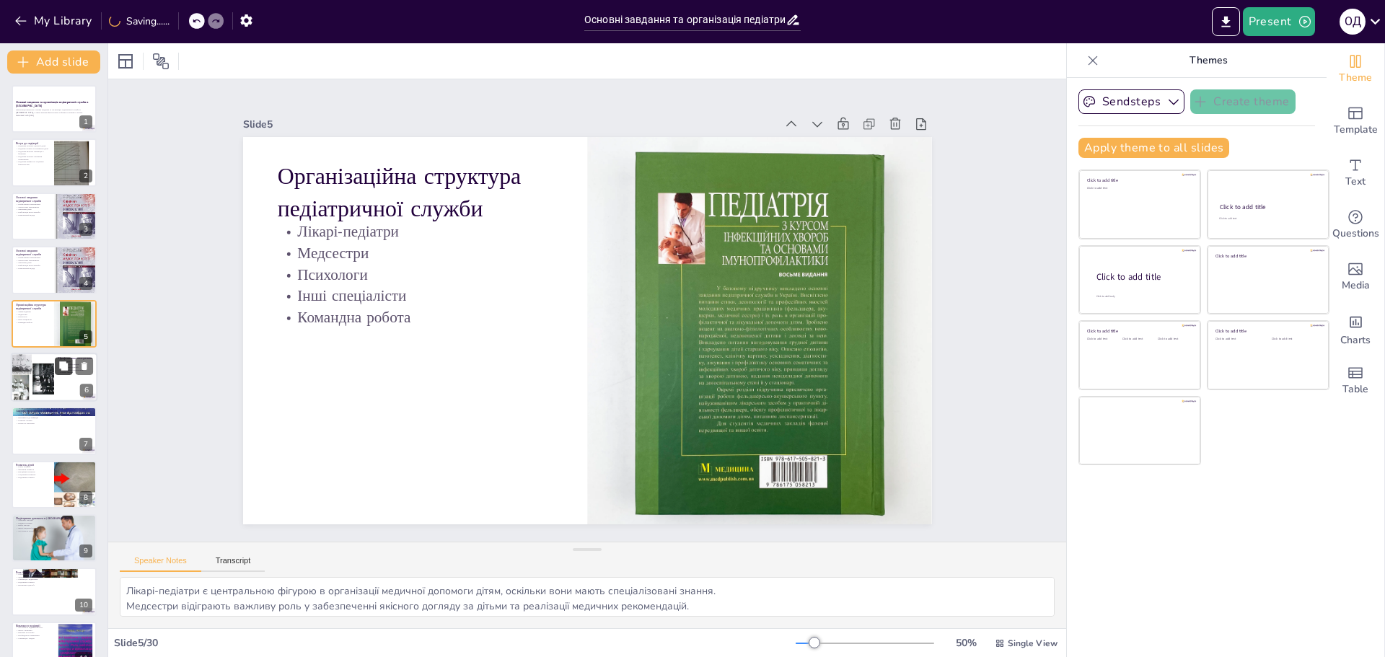
checkbox input "true"
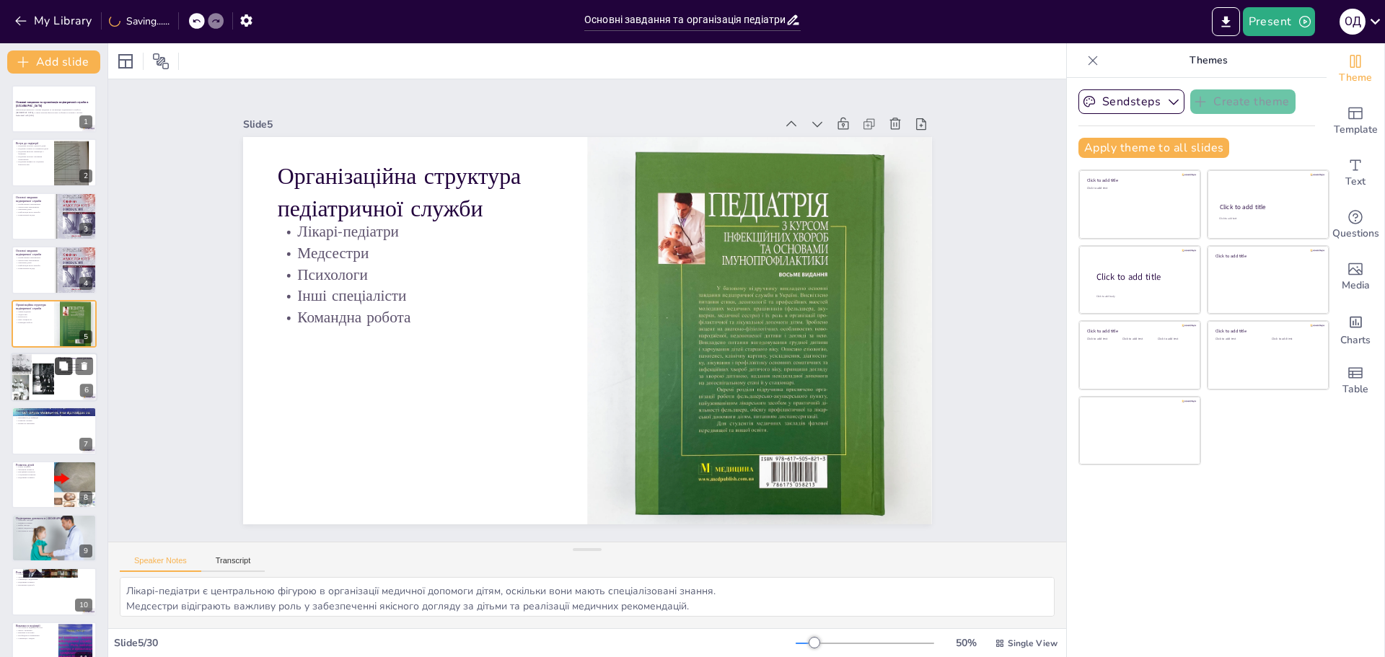
click at [61, 374] on button at bounding box center [63, 365] width 17 height 17
type textarea "Вакцинація є критично важливою для запобігання епідеміям та захворюванням у діт…"
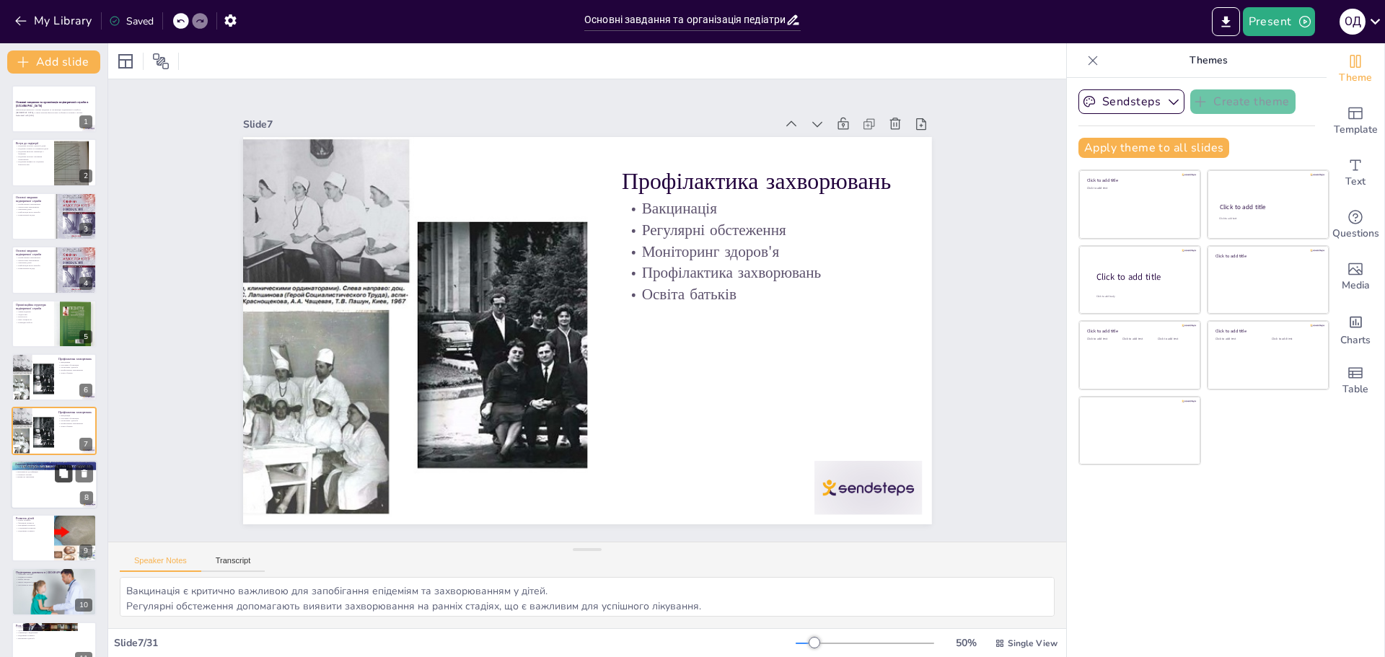
checkbox input "true"
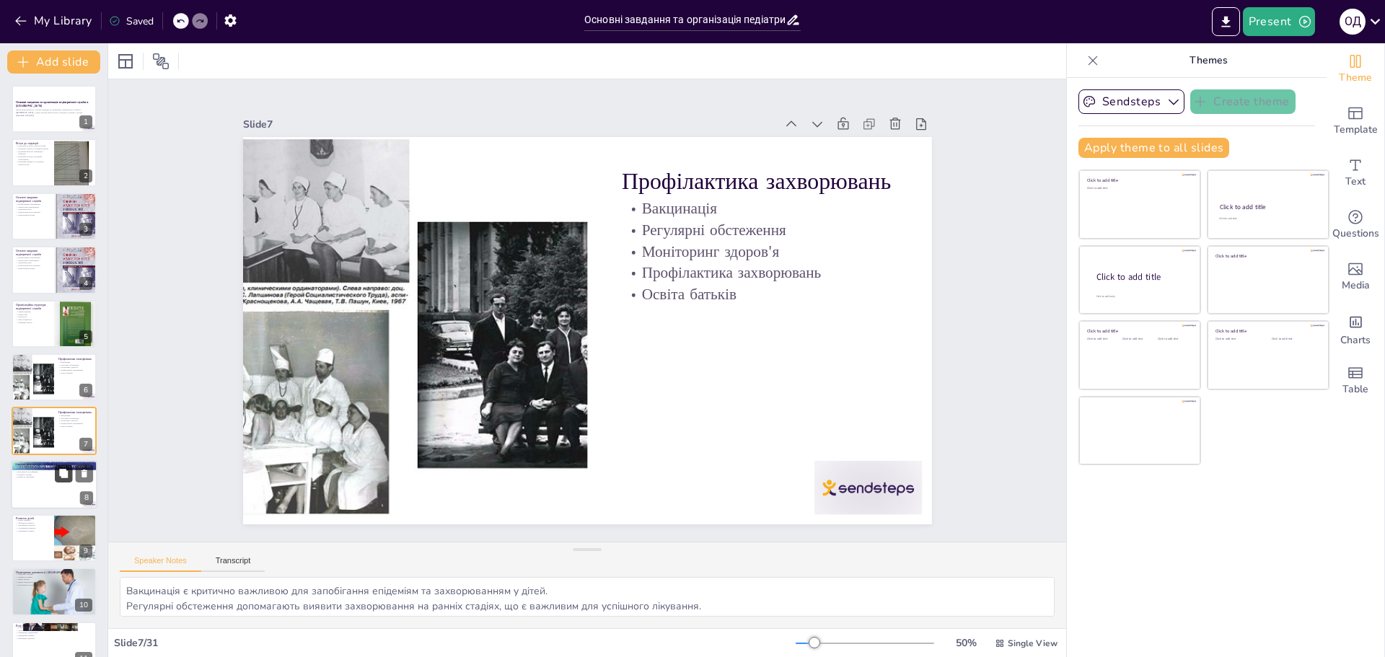
checkbox input "true"
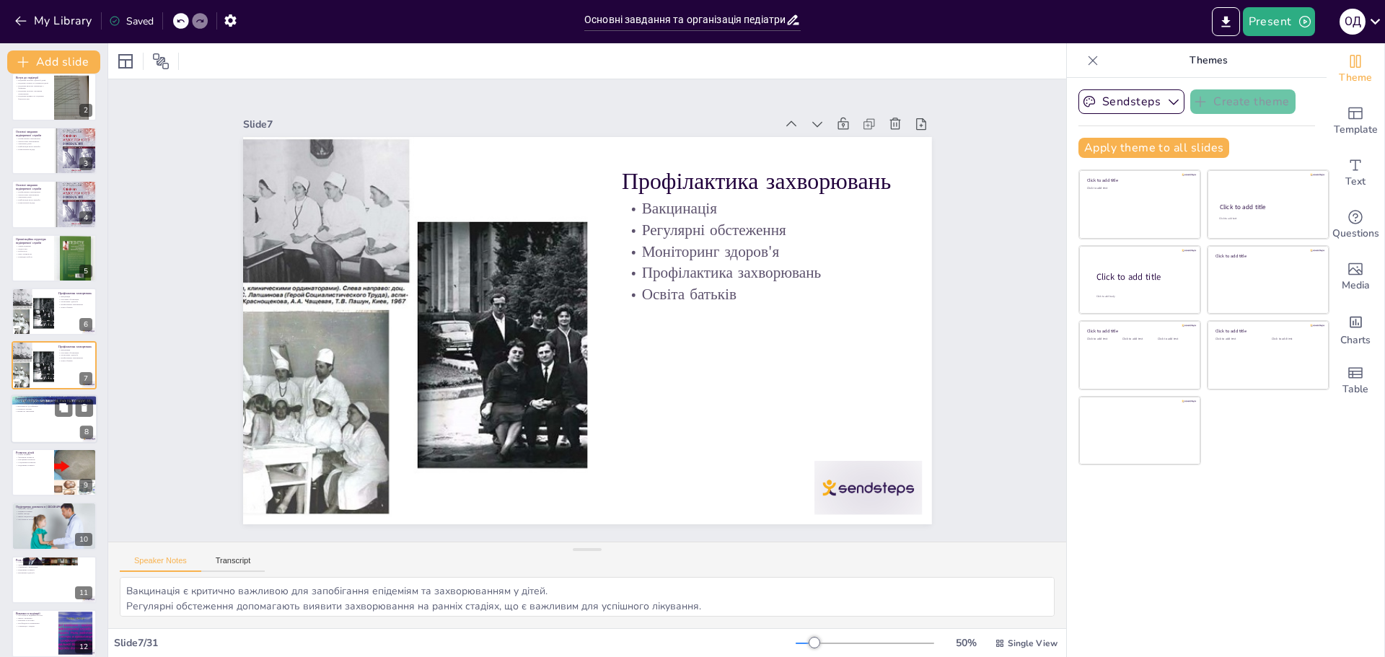
checkbox input "true"
click at [70, 437] on div at bounding box center [54, 419] width 87 height 49
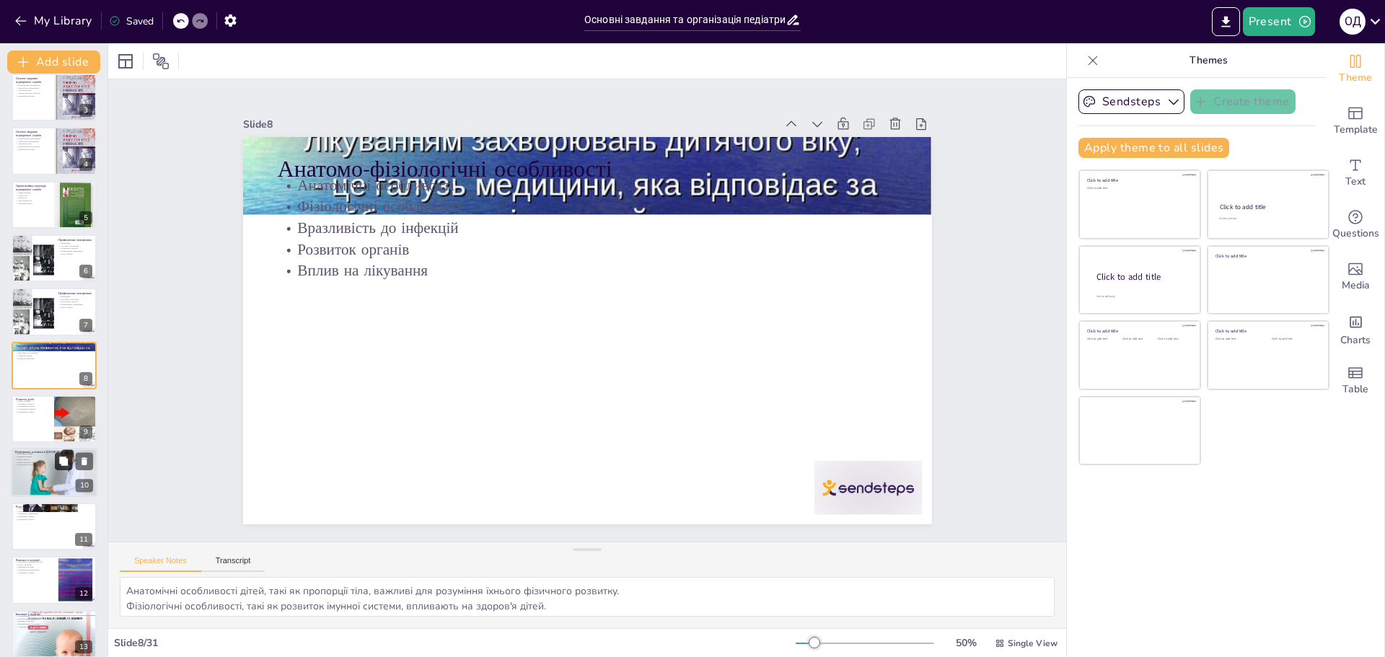
click at [66, 457] on icon at bounding box center [63, 462] width 10 height 10
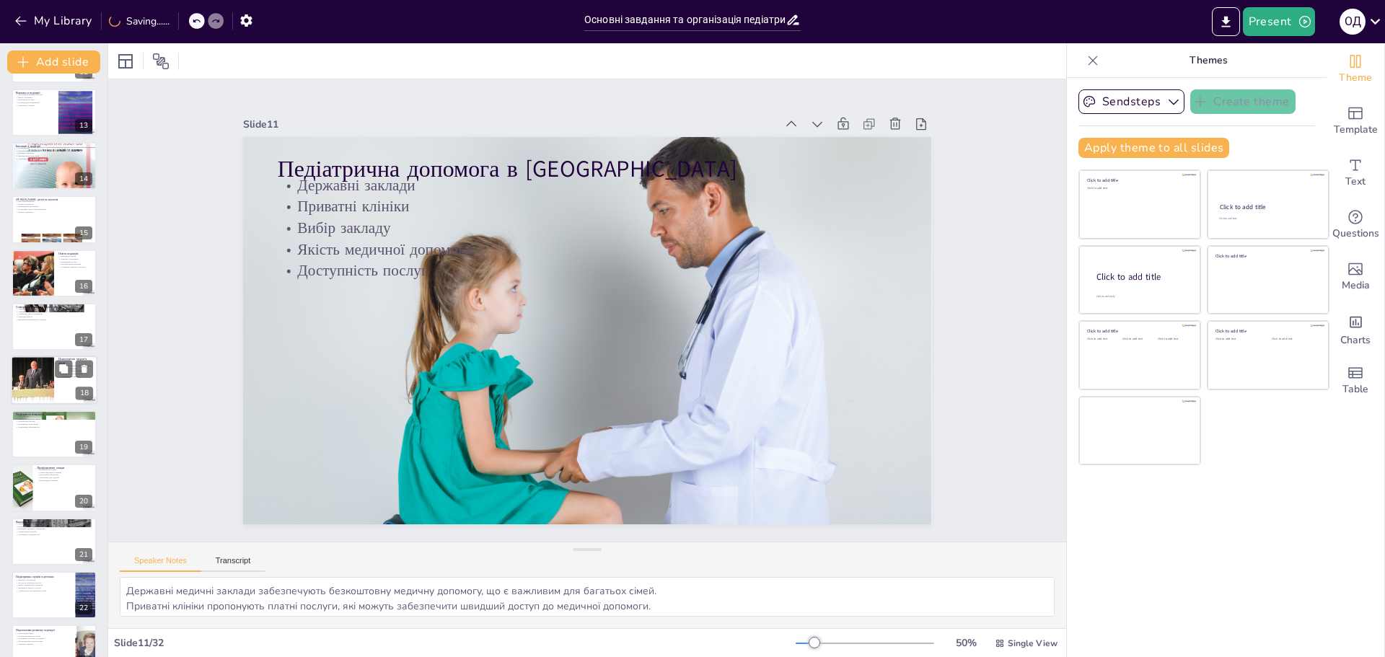
click at [37, 382] on div at bounding box center [32, 380] width 92 height 49
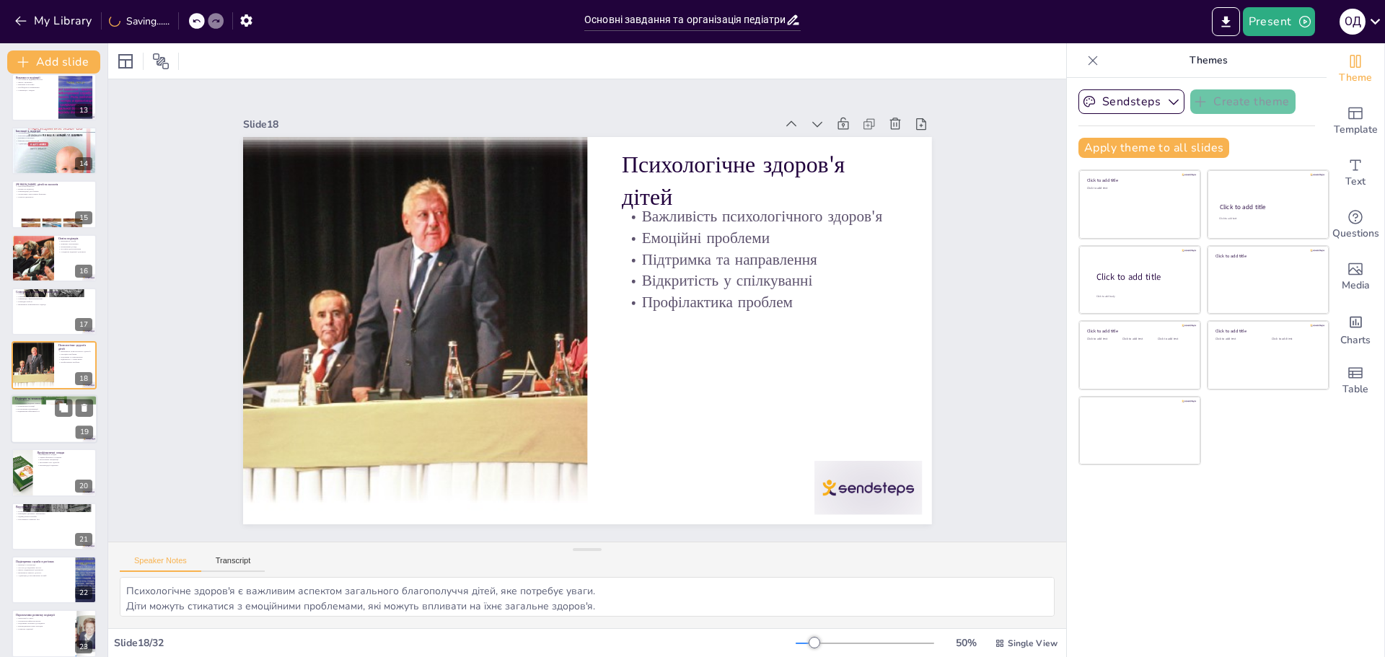
click at [37, 413] on div at bounding box center [54, 419] width 87 height 49
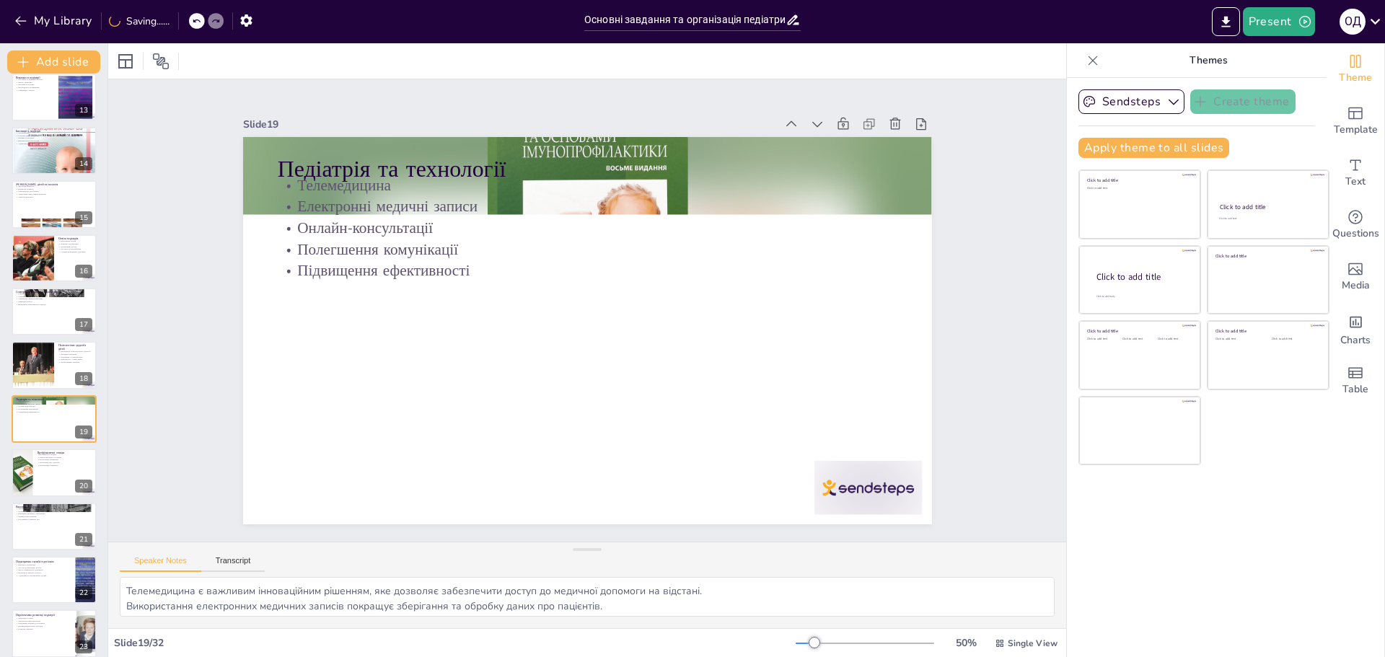
scroll to position [709, 0]
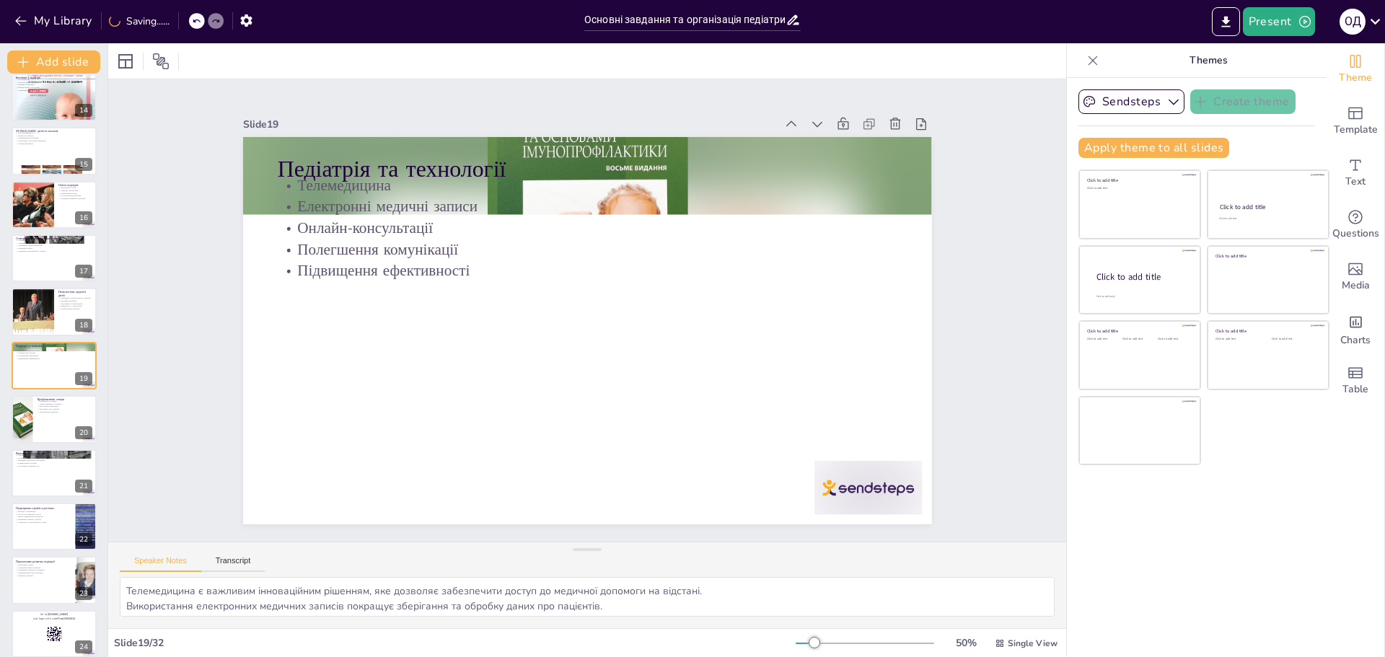
click at [37, 445] on div "Основні завдання та організація педіатричної служби в [GEOGRAPHIC_DATA] Презент…" at bounding box center [53, 231] width 107 height 1711
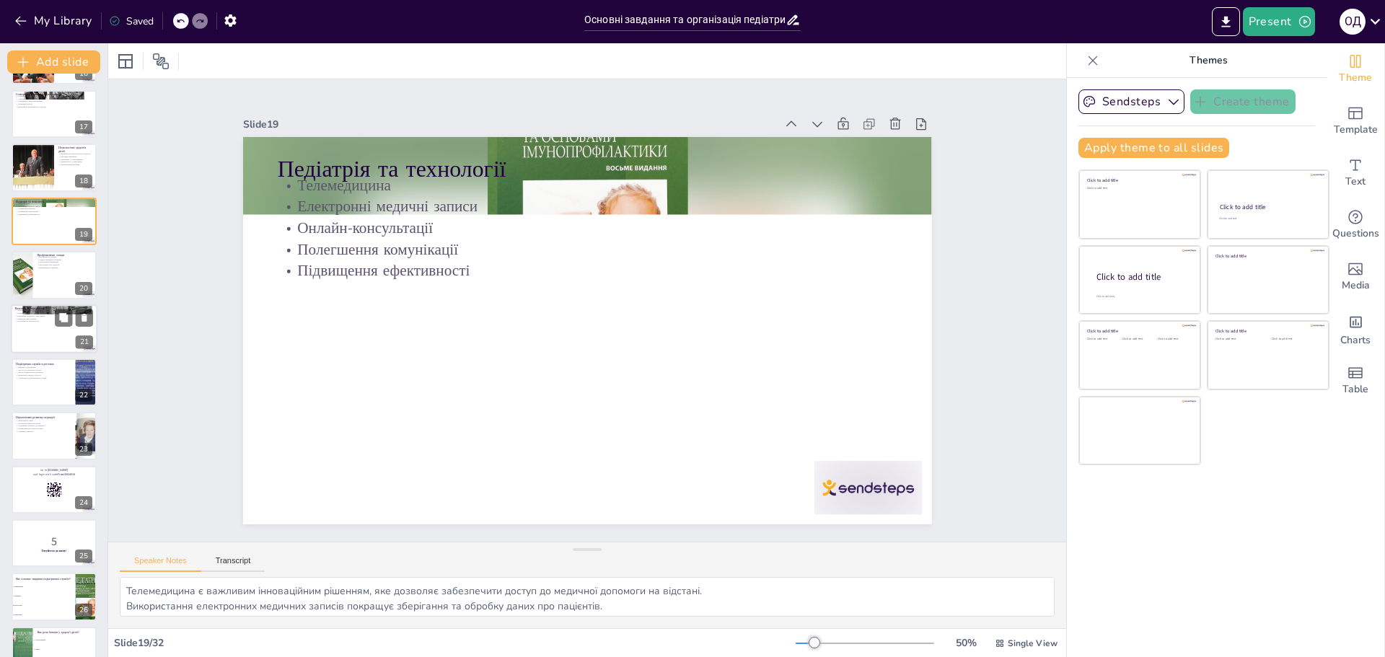
click at [44, 332] on div at bounding box center [54, 328] width 87 height 49
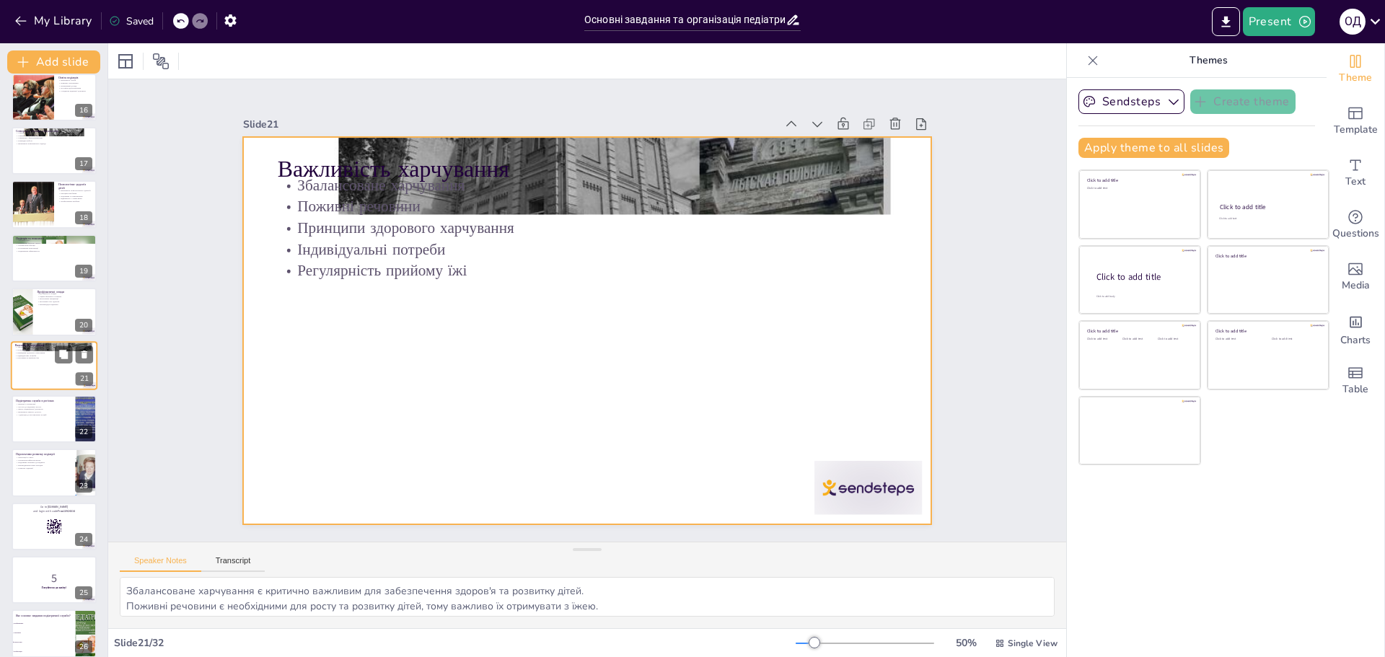
click at [40, 384] on div at bounding box center [54, 365] width 87 height 49
